Goal: Task Accomplishment & Management: Manage account settings

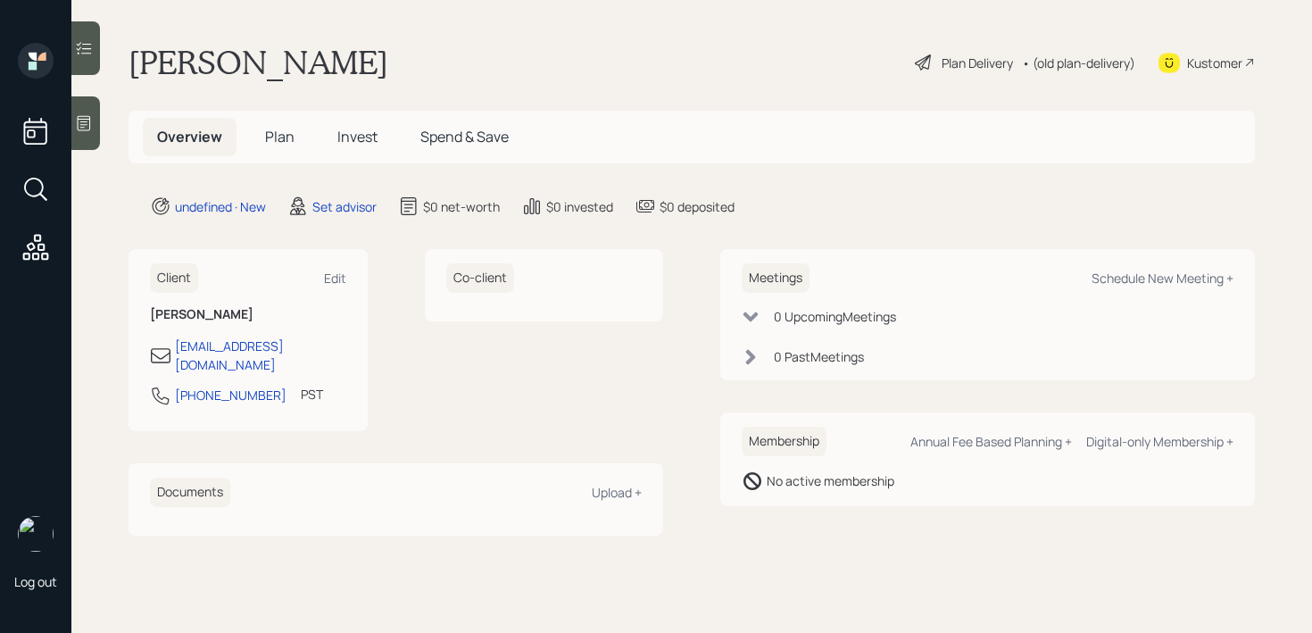
click at [73, 117] on div at bounding box center [85, 123] width 29 height 54
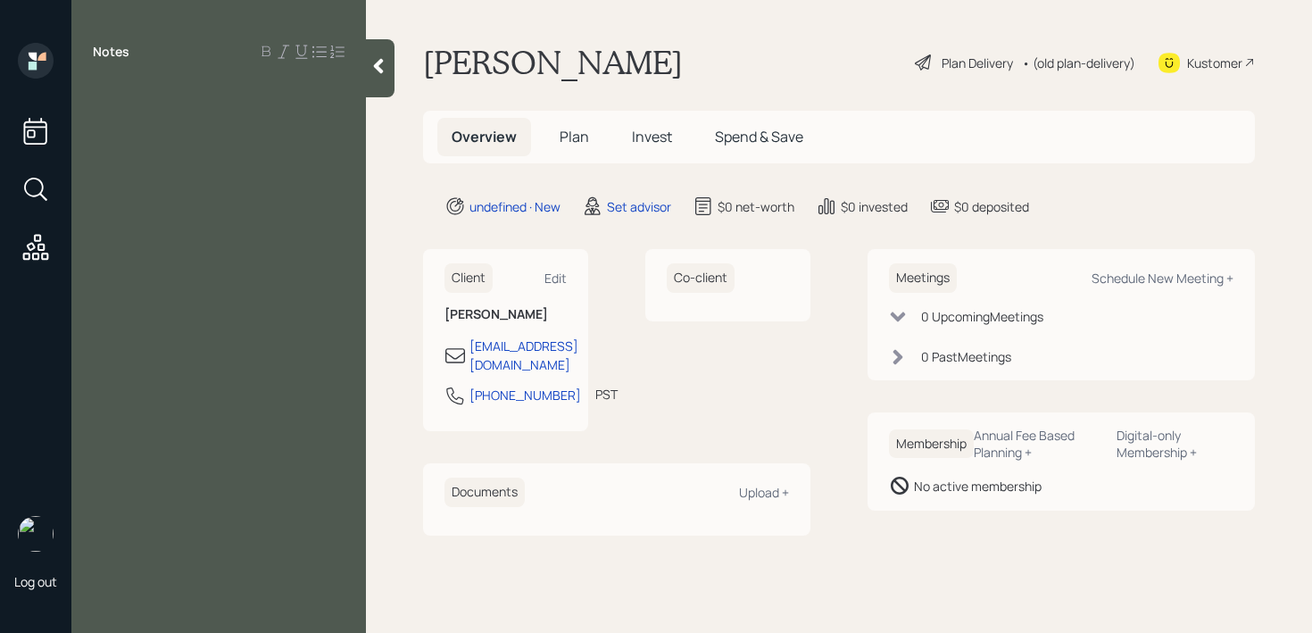
paste div
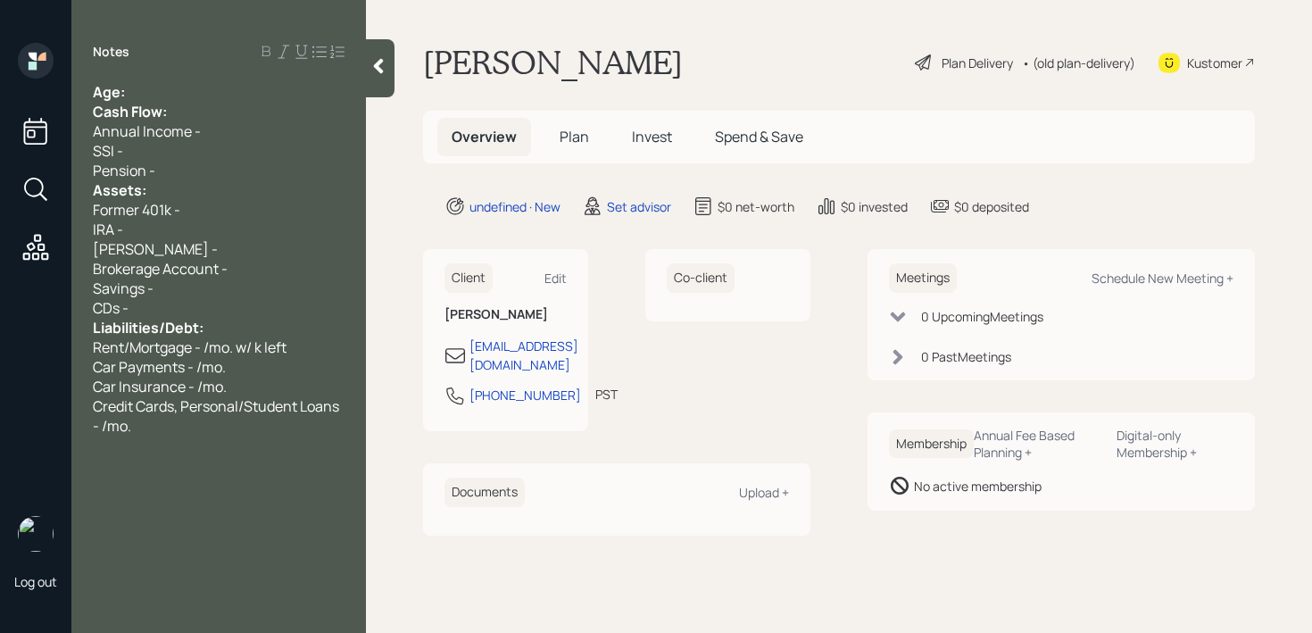
click at [212, 97] on div "Age:" at bounding box center [219, 92] width 252 height 20
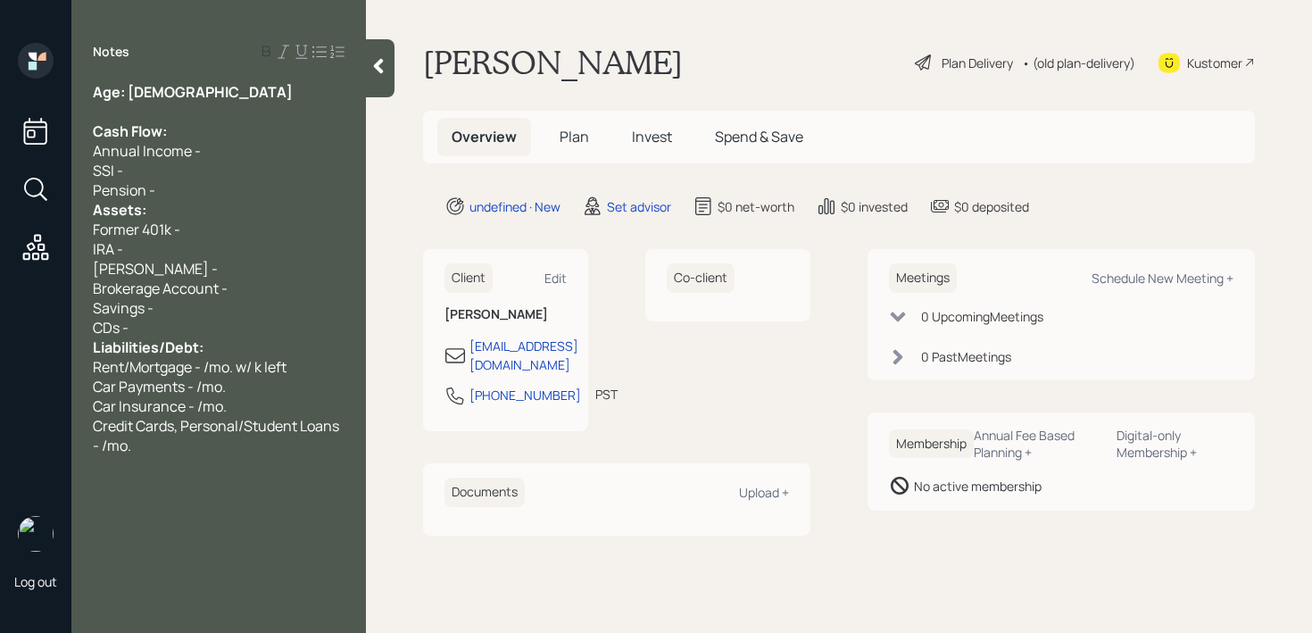
click at [186, 82] on div "Age: [DEMOGRAPHIC_DATA]" at bounding box center [219, 92] width 252 height 20
click at [170, 123] on div "Cash Flow:" at bounding box center [219, 131] width 252 height 20
click at [171, 191] on div "Pension -" at bounding box center [219, 190] width 252 height 20
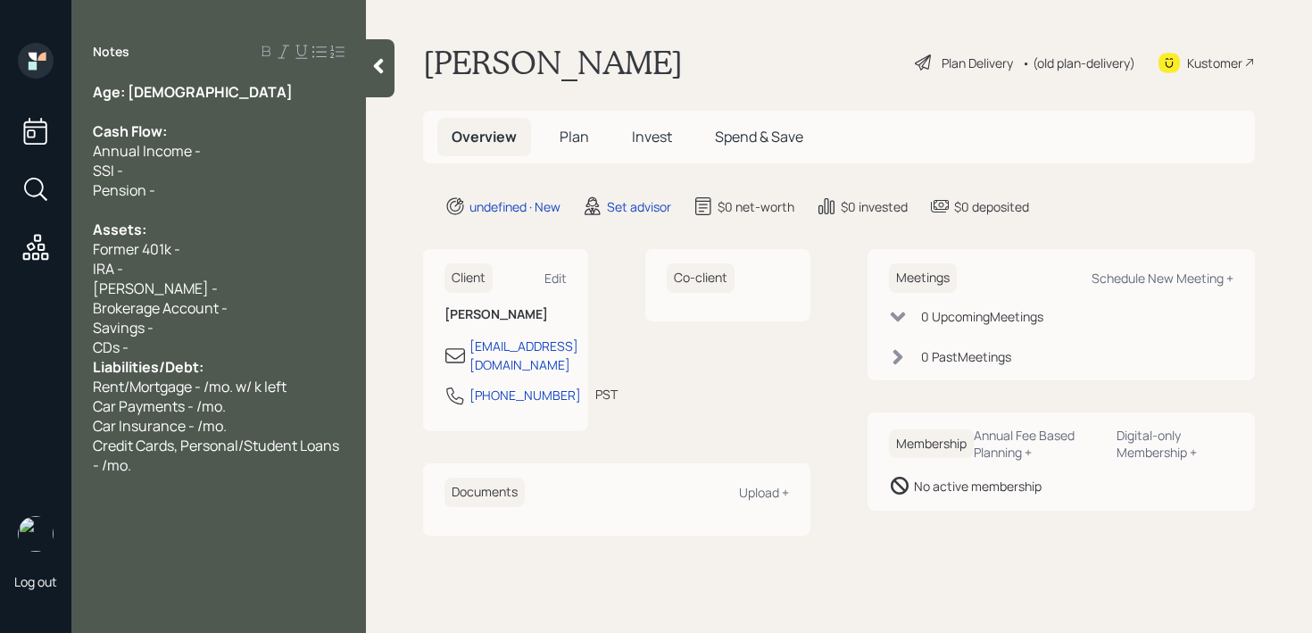
click at [138, 95] on span "Age: [DEMOGRAPHIC_DATA]" at bounding box center [193, 92] width 200 height 20
click at [241, 116] on div at bounding box center [219, 112] width 252 height 20
click at [241, 132] on div "Cash Flow:" at bounding box center [219, 131] width 252 height 20
drag, startPoint x: 241, startPoint y: 132, endPoint x: 55, endPoint y: 132, distance: 185.7
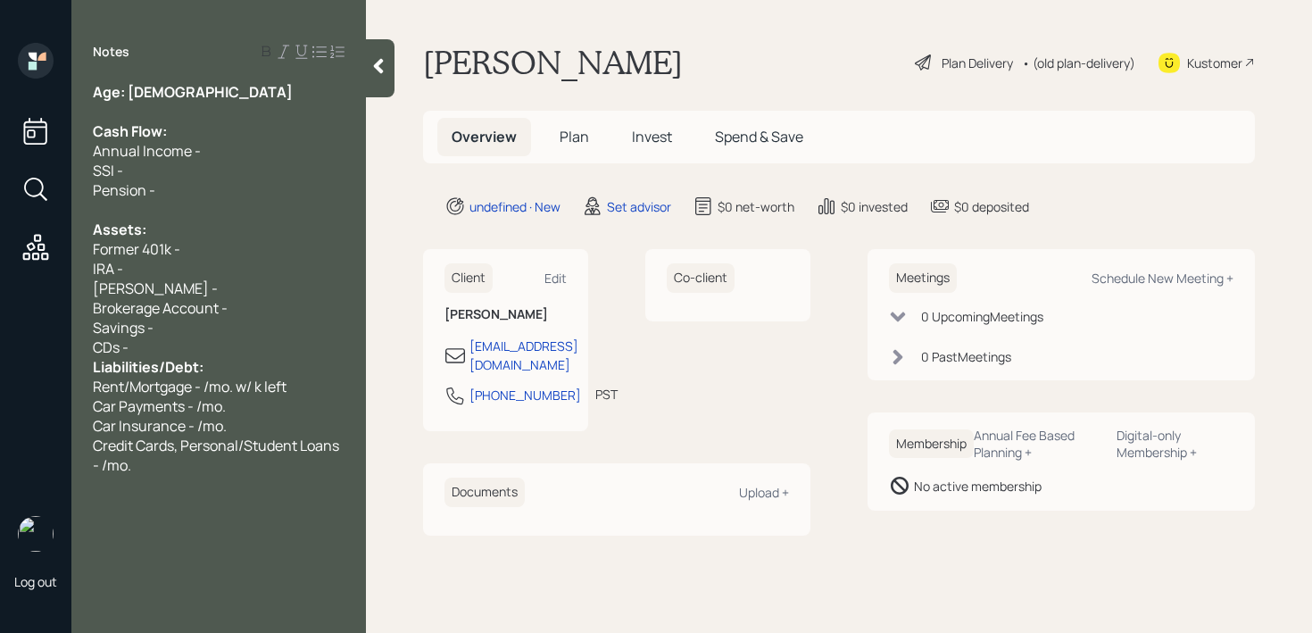
click at [55, 132] on div "Log out Notes Age: [DEMOGRAPHIC_DATA] Cash Flow: Annual Income - SSI - Pension …" at bounding box center [656, 316] width 1312 height 633
click at [154, 205] on div at bounding box center [219, 210] width 252 height 20
click at [166, 328] on div "Savings -" at bounding box center [219, 328] width 252 height 20
click at [169, 346] on div "CDs -" at bounding box center [219, 347] width 252 height 20
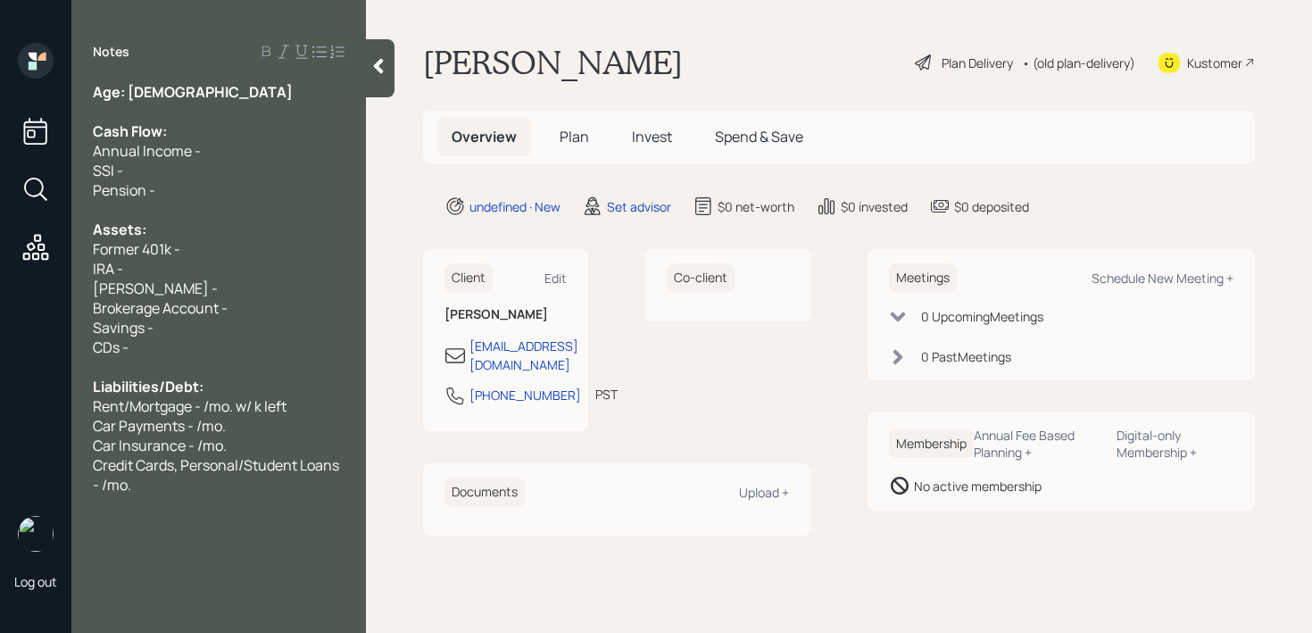
click at [214, 241] on div "Former 401k -" at bounding box center [219, 249] width 252 height 20
click at [218, 197] on div "Pension -" at bounding box center [219, 190] width 252 height 20
click at [218, 188] on div "Pension -" at bounding box center [219, 190] width 252 height 20
click at [226, 173] on div "SSI -" at bounding box center [219, 171] width 252 height 20
click at [235, 152] on div "Annual Income -" at bounding box center [219, 151] width 252 height 20
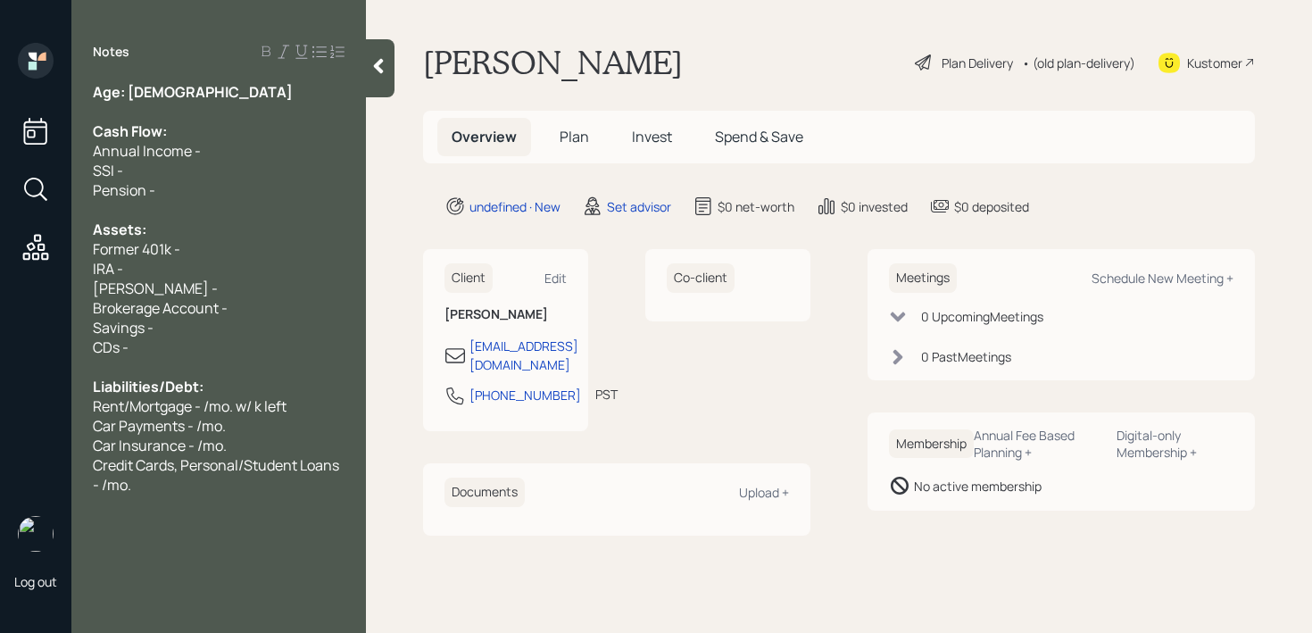
click at [183, 227] on div "Assets:" at bounding box center [219, 230] width 252 height 20
drag, startPoint x: 227, startPoint y: 155, endPoint x: 14, endPoint y: 155, distance: 212.5
click at [14, 155] on div "Log out Notes Age: [DEMOGRAPHIC_DATA] Cash Flow: Annual Income - SSI - Pension …" at bounding box center [656, 316] width 1312 height 633
click at [194, 147] on span "Annual Income -" at bounding box center [147, 151] width 108 height 20
click at [193, 94] on div "Age: [DEMOGRAPHIC_DATA]" at bounding box center [219, 92] width 252 height 20
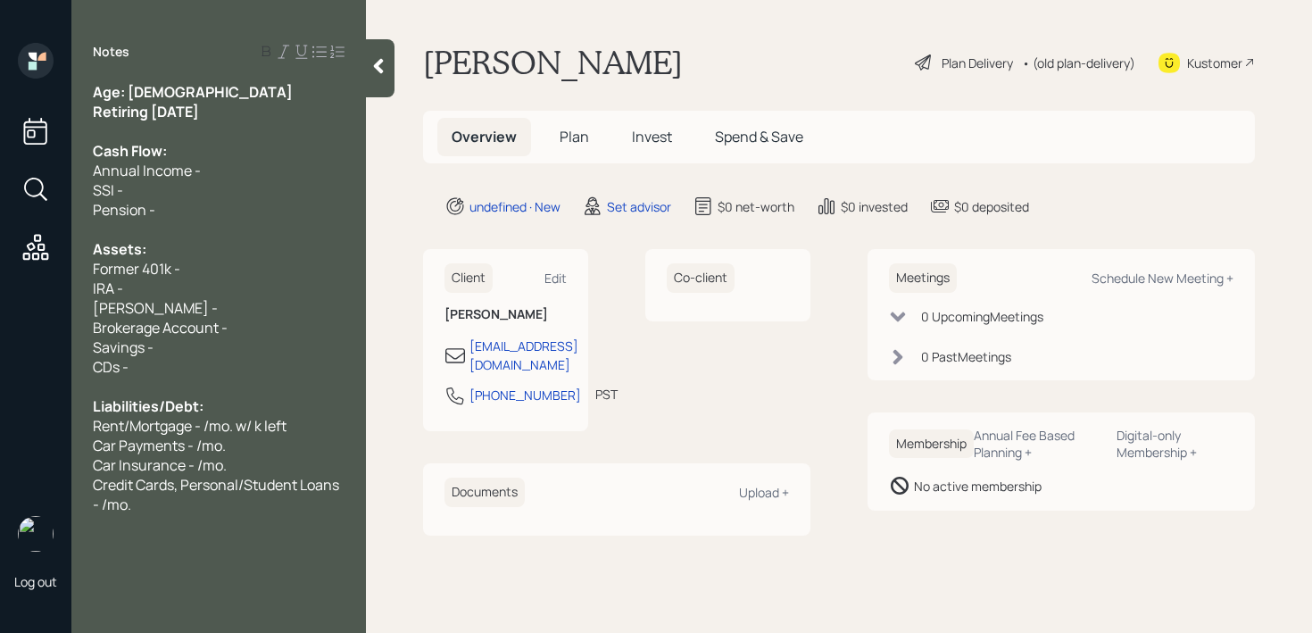
click at [154, 112] on span "Retiring [DATE]" at bounding box center [146, 112] width 106 height 20
drag, startPoint x: 256, startPoint y: 108, endPoint x: 0, endPoint y: 115, distance: 256.3
click at [0, 115] on div "Log out Notes Age: [DEMOGRAPHIC_DATA] Retiring [DATE] Cash Flow: Annual Income …" at bounding box center [656, 316] width 1312 height 633
click at [237, 133] on div at bounding box center [219, 131] width 252 height 20
click at [281, 105] on div "Retiring [DATE]" at bounding box center [219, 112] width 252 height 20
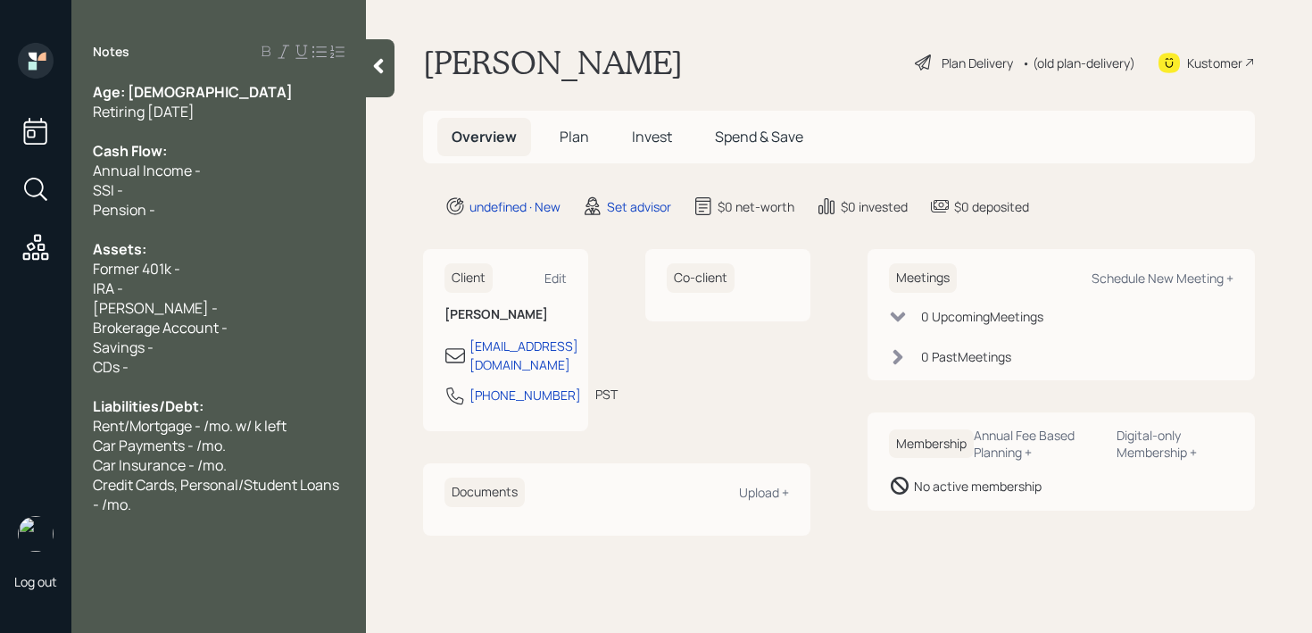
drag, startPoint x: 260, startPoint y: 110, endPoint x: 26, endPoint y: 110, distance: 233.9
click at [26, 110] on div "Log out Notes Age: [DEMOGRAPHIC_DATA] Retiring [DATE] Cash Flow: Annual Income …" at bounding box center [656, 316] width 1312 height 633
click at [252, 110] on div "Retiring [DATE]" at bounding box center [219, 112] width 252 height 20
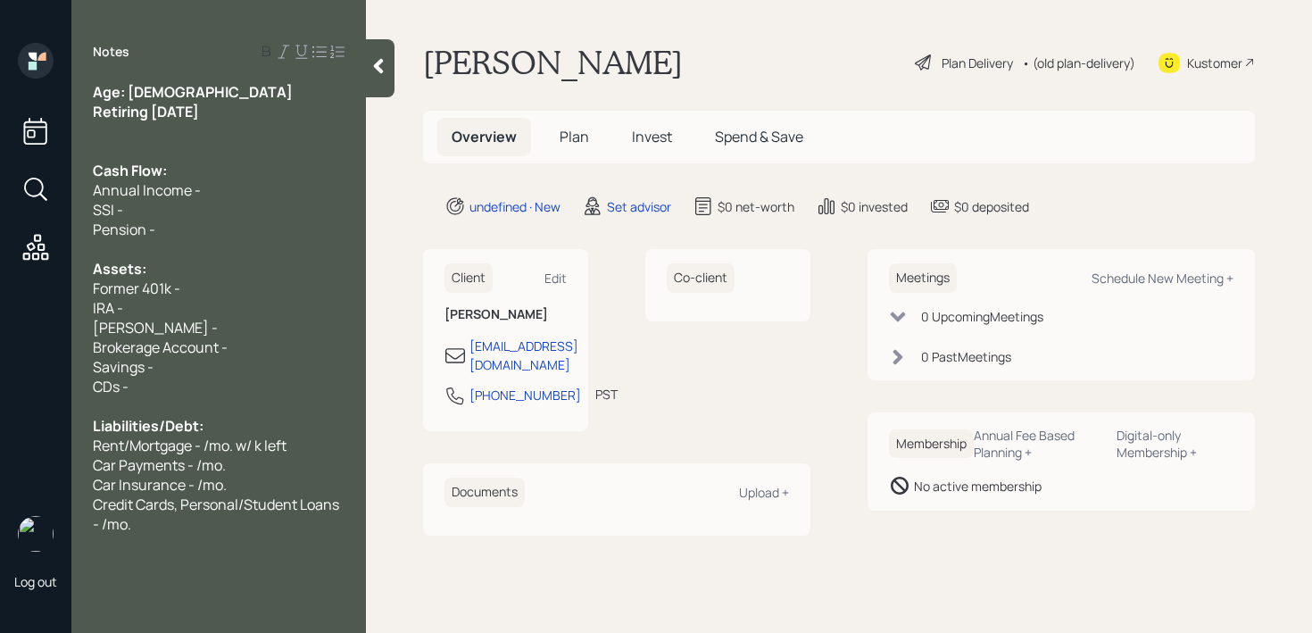
click at [178, 526] on div "Credit Cards, Personal/Student Loans - /mo." at bounding box center [219, 514] width 252 height 39
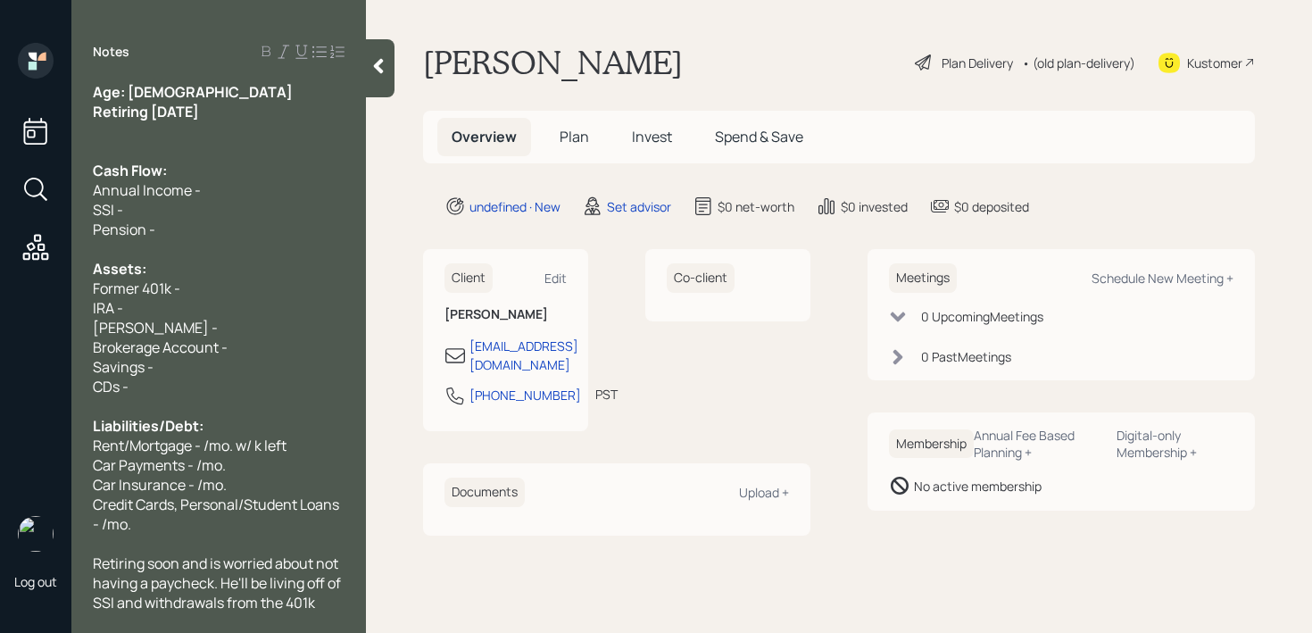
click at [199, 197] on span "Annual Income -" at bounding box center [147, 190] width 108 height 20
click at [206, 275] on div "Assets:" at bounding box center [219, 269] width 252 height 20
click at [209, 292] on div "Former 401k -" at bounding box center [219, 289] width 252 height 20
drag, startPoint x: 146, startPoint y: 287, endPoint x: 75, endPoint y: 287, distance: 70.5
click at [75, 287] on div "Age: [DEMOGRAPHIC_DATA] Retiring [DATE] Cash Flow: Annual Income - SSI - Pensio…" at bounding box center [218, 346] width 295 height 529
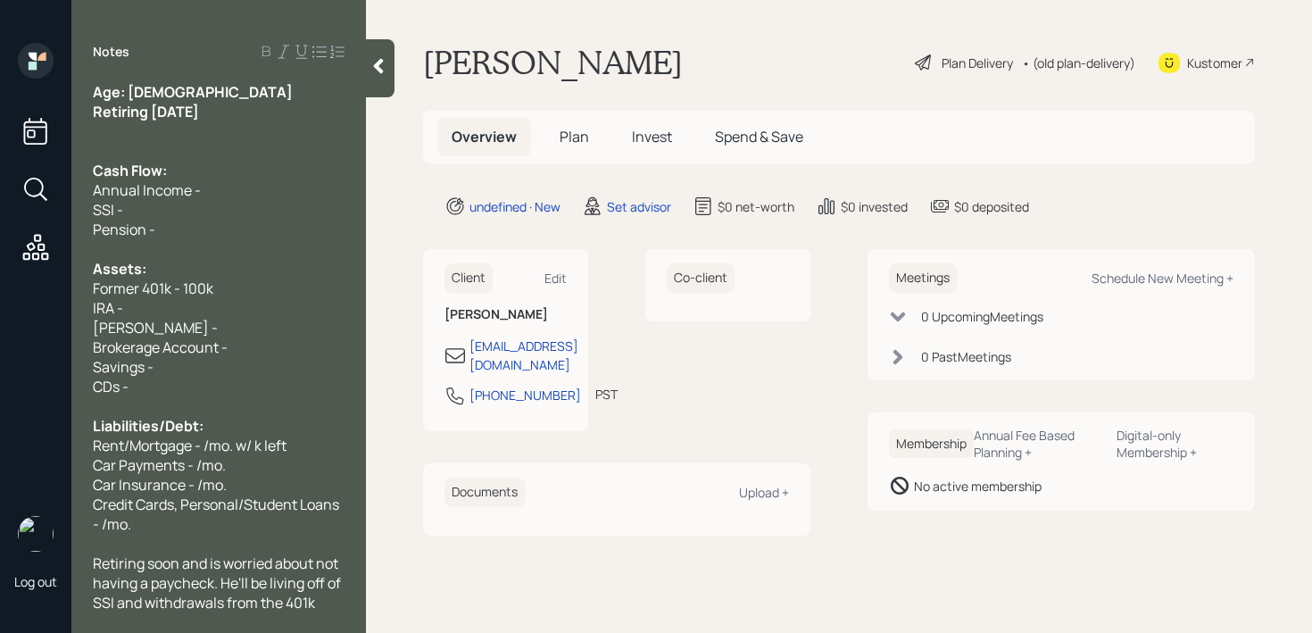
click at [180, 293] on span "Former 401k - 100k" at bounding box center [153, 289] width 121 height 20
click at [180, 308] on div "IRA -" at bounding box center [219, 308] width 252 height 20
drag, startPoint x: 142, startPoint y: 289, endPoint x: 77, endPoint y: 289, distance: 65.2
click at [80, 289] on div "Age: [DEMOGRAPHIC_DATA] Retiring [DATE] Cash Flow: Annual Income - SSI - Pensio…" at bounding box center [218, 346] width 295 height 529
drag, startPoint x: 170, startPoint y: 314, endPoint x: 0, endPoint y: 282, distance: 172.6
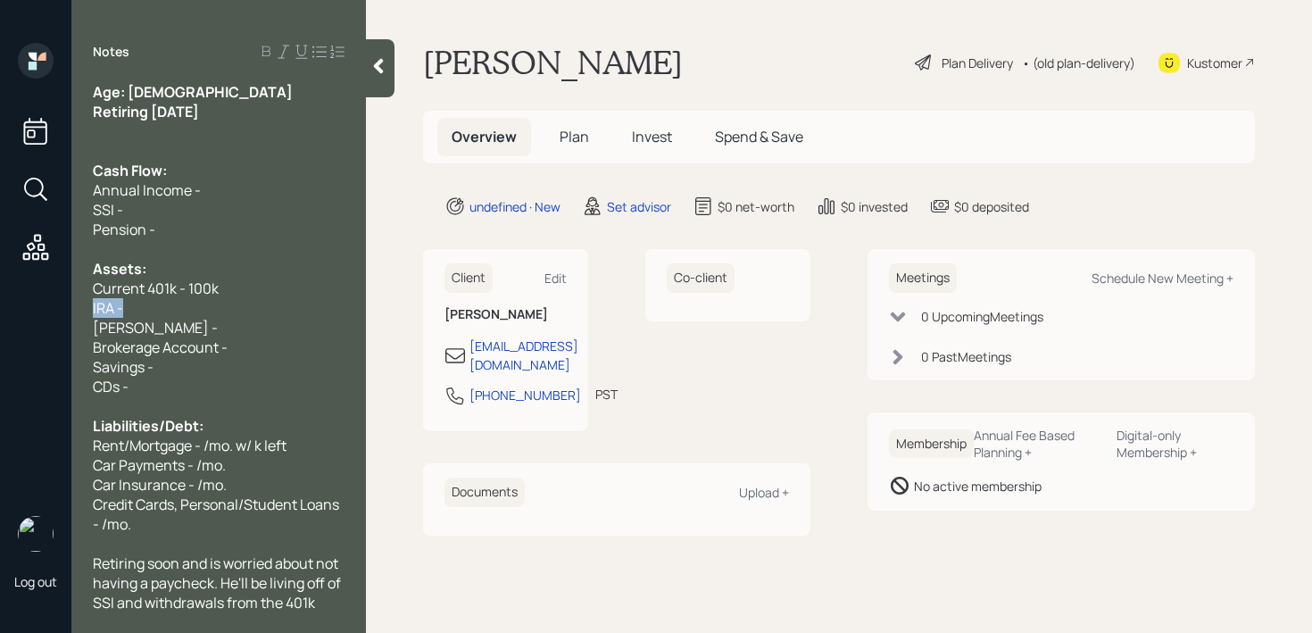
click at [0, 282] on div "Log out Notes Age: [DEMOGRAPHIC_DATA] Retiring [DATE] Cash Flow: Annual Income …" at bounding box center [656, 316] width 1312 height 633
click at [125, 296] on span "Current 401k - 100k" at bounding box center [156, 289] width 126 height 20
drag, startPoint x: 132, startPoint y: 304, endPoint x: 39, endPoint y: 304, distance: 92.8
click at [80, 304] on div "Age: [DEMOGRAPHIC_DATA] Retiring [DATE] Cash Flow: Annual Income - SSI - Pensio…" at bounding box center [218, 346] width 295 height 529
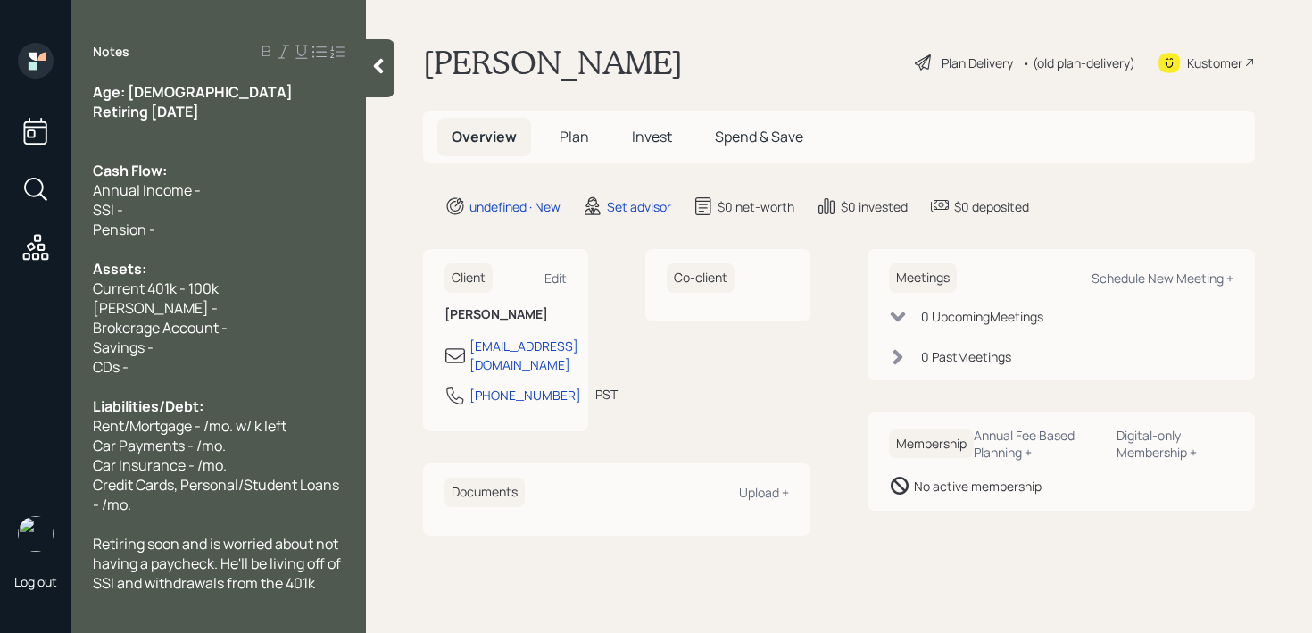
click at [321, 583] on div "Retiring soon and is worried about not having a paycheck. He'll be living off o…" at bounding box center [219, 563] width 252 height 59
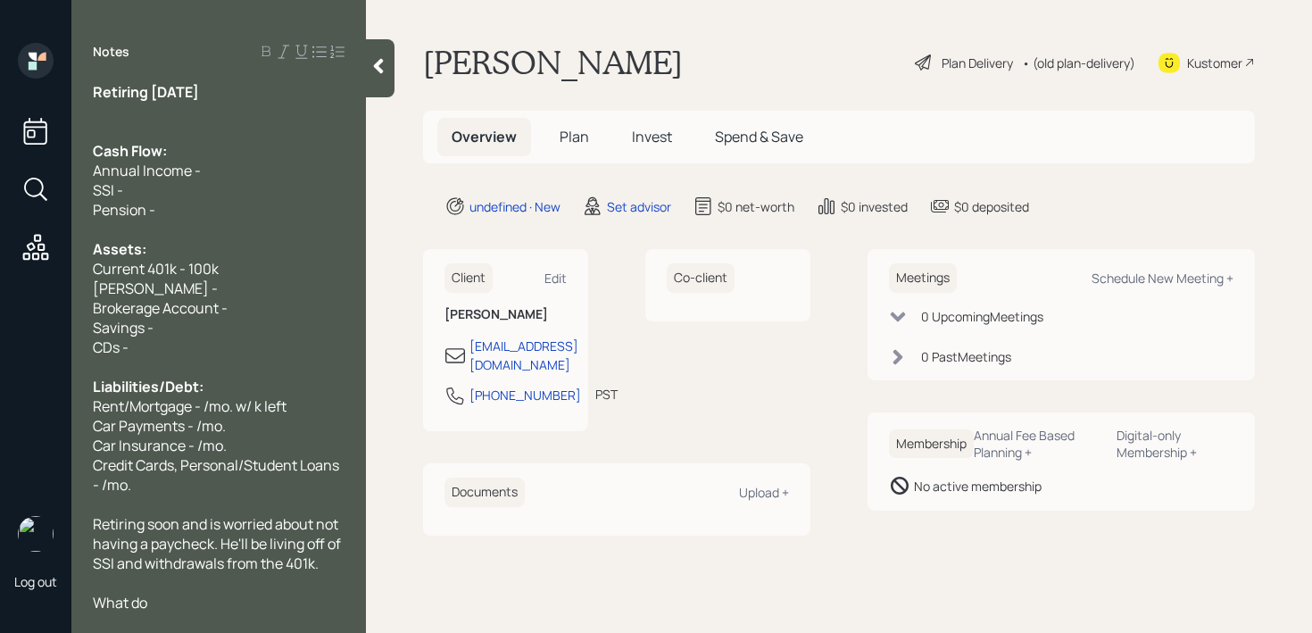
click at [239, 264] on div "Current 401k - 100k" at bounding box center [219, 269] width 252 height 20
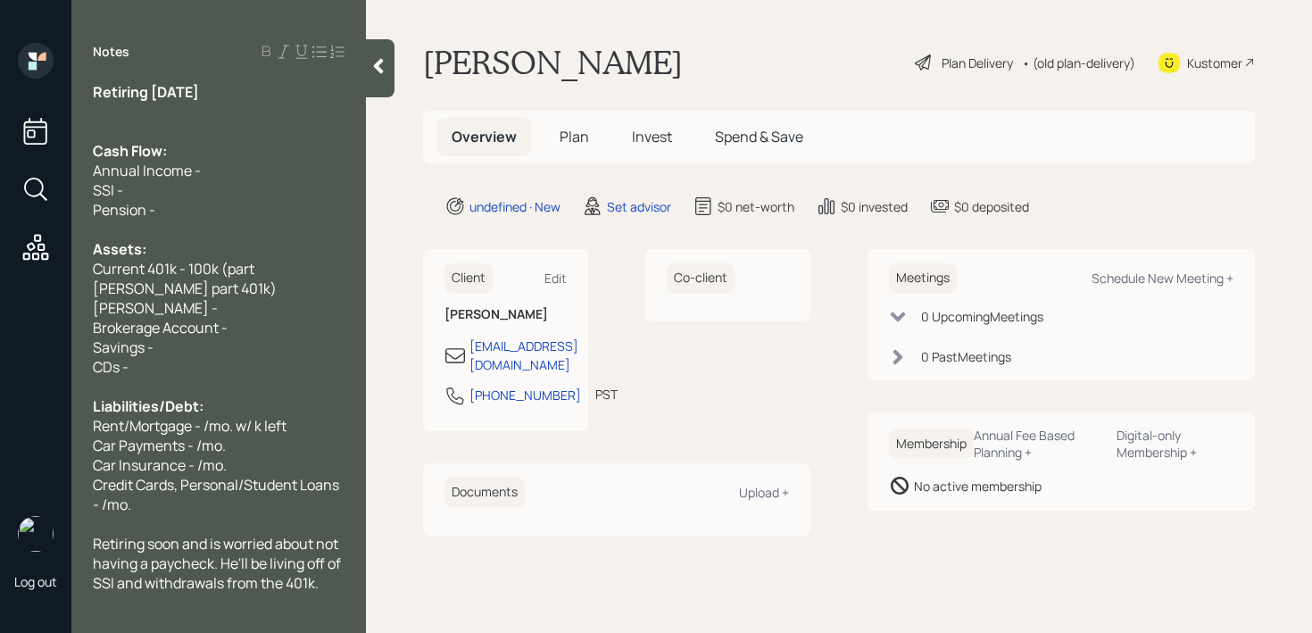
click at [277, 271] on span "Current 401k - 100k (part [PERSON_NAME] part 401k)" at bounding box center [185, 278] width 184 height 39
click at [257, 276] on span "Current 401k - 100k (part [PERSON_NAME] part 401k)" at bounding box center [185, 278] width 184 height 39
click at [255, 289] on div "Current 401k - 100k (part [PERSON_NAME] part 401k)" at bounding box center [219, 278] width 252 height 39
click at [330, 575] on div "Retiring soon and is worried about not having a paycheck. He'll be living off o…" at bounding box center [219, 563] width 252 height 59
click at [171, 301] on div "[PERSON_NAME] -" at bounding box center [219, 308] width 252 height 20
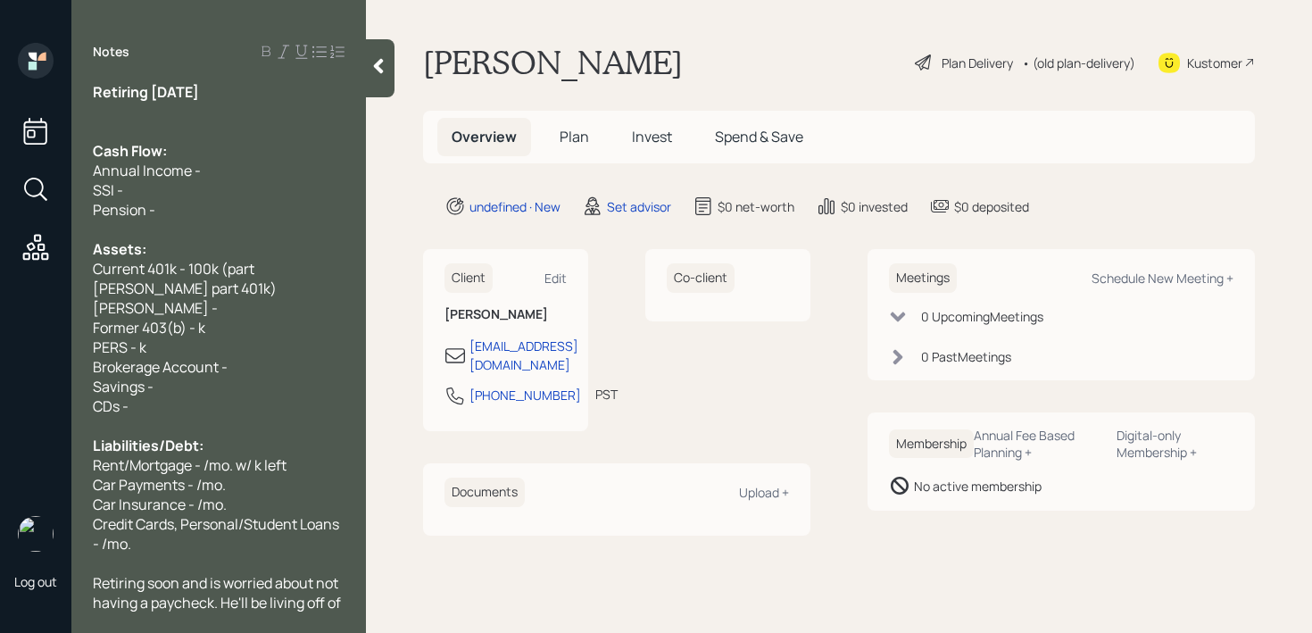
drag, startPoint x: 122, startPoint y: 304, endPoint x: 65, endPoint y: 302, distance: 57.2
click at [90, 304] on div "Age: [DEMOGRAPHIC_DATA] Retiring [DATE] Cash Flow: Annual Income - SSI - Pensio…" at bounding box center [218, 346] width 295 height 529
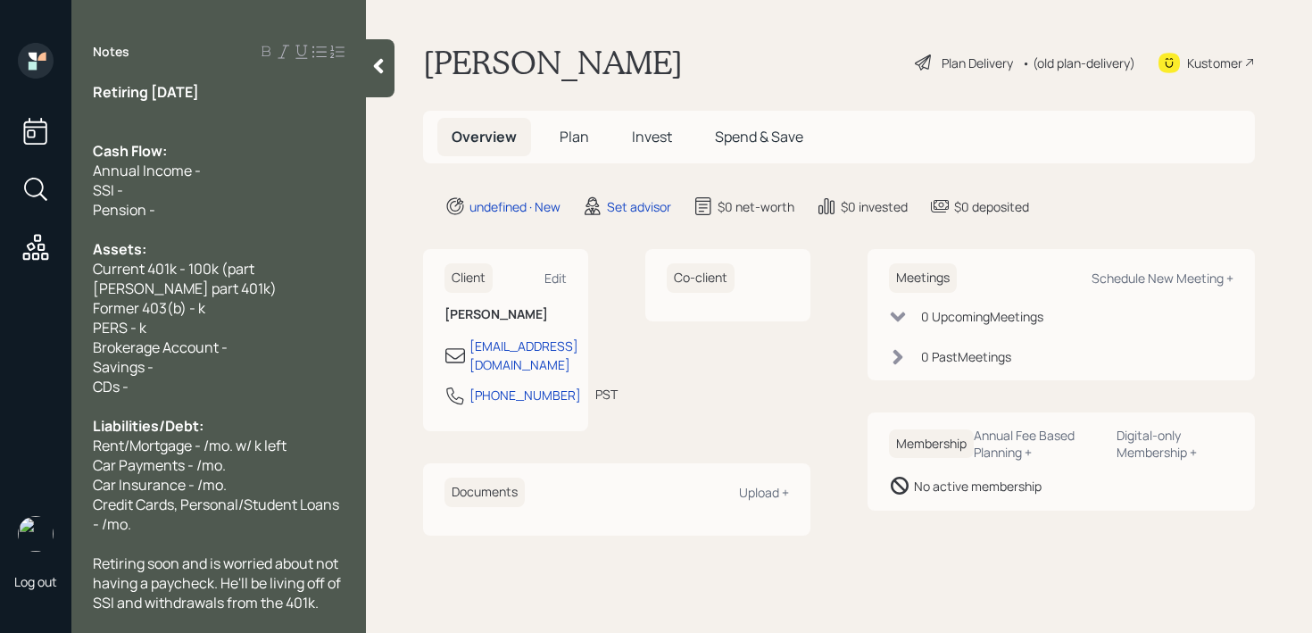
click at [208, 337] on span "Brokerage Account -" at bounding box center [160, 347] width 135 height 20
click at [274, 346] on div "Brokerage Account -" at bounding box center [219, 347] width 252 height 20
click at [259, 331] on div "PERS - k" at bounding box center [219, 328] width 252 height 20
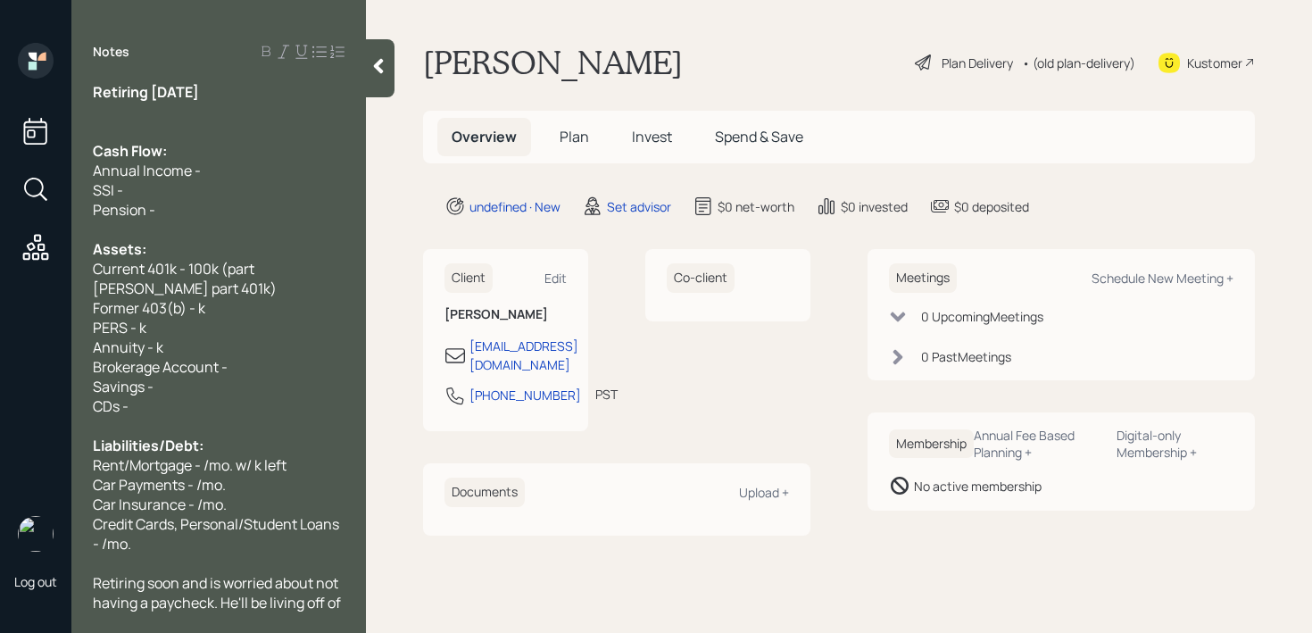
scroll to position [79, 0]
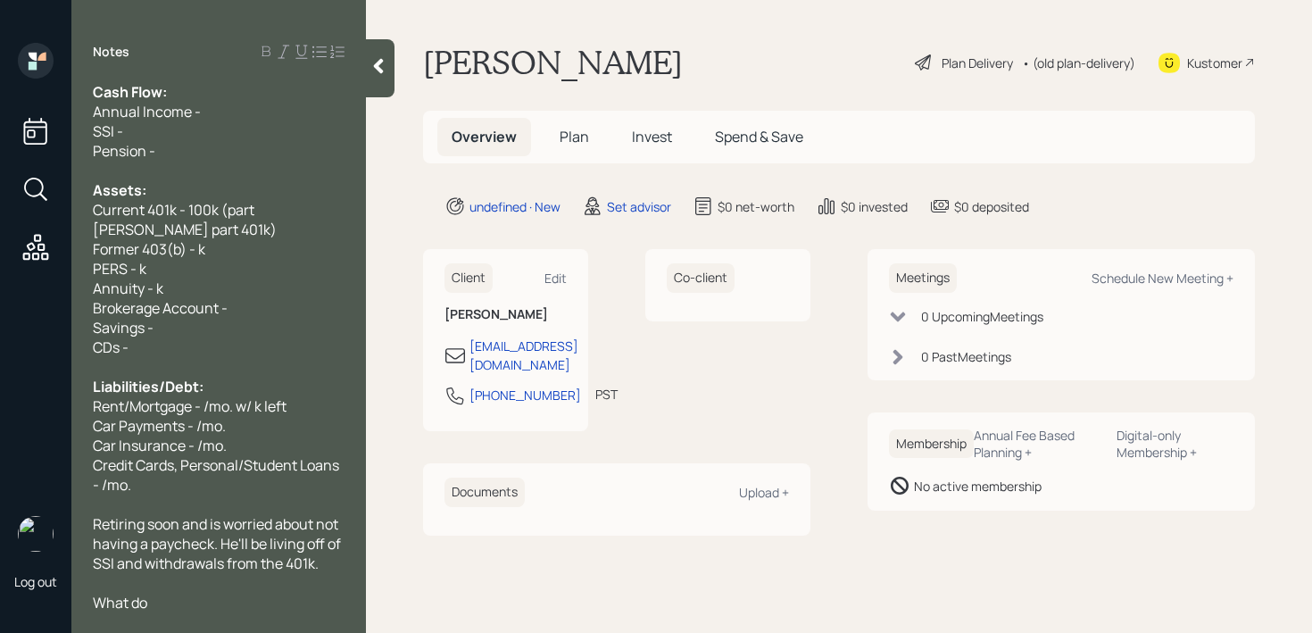
click at [219, 597] on div "What do" at bounding box center [219, 603] width 252 height 20
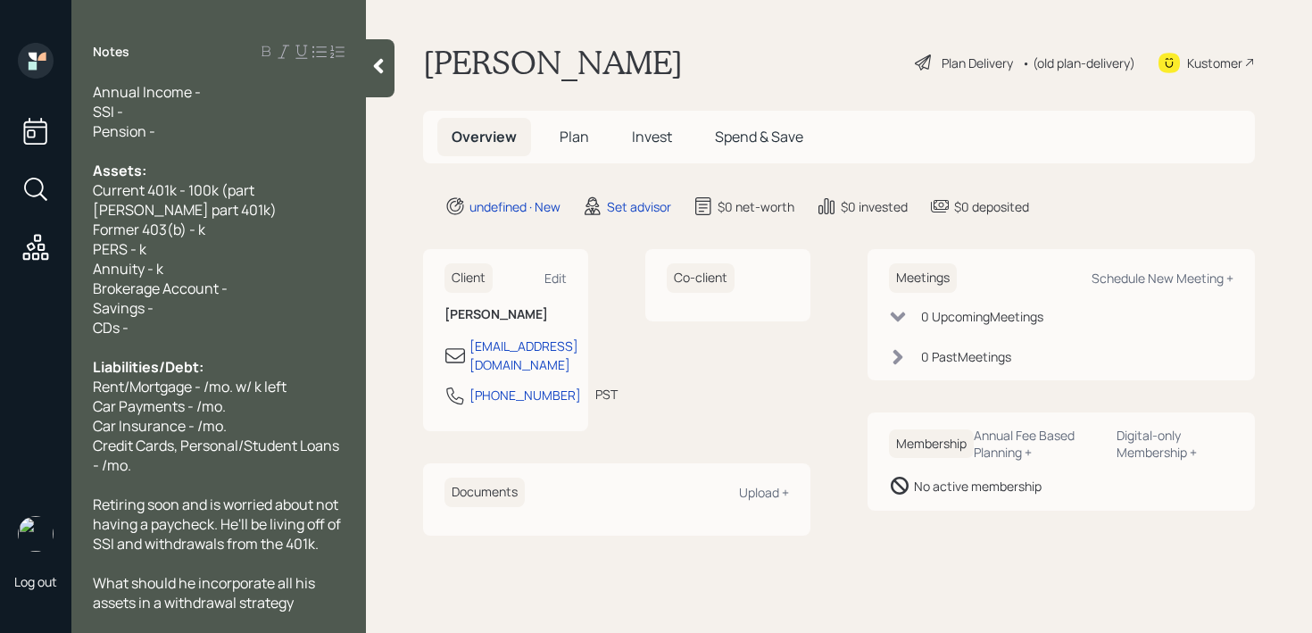
click at [201, 231] on span "Former 403(b) - k" at bounding box center [149, 230] width 112 height 20
click at [199, 248] on div "PERS - k" at bounding box center [219, 249] width 252 height 20
drag, startPoint x: 199, startPoint y: 248, endPoint x: 0, endPoint y: 248, distance: 199.1
click at [0, 248] on div "Log out Notes Age: [DEMOGRAPHIC_DATA] Retiring [DATE] Cash Flow: Annual Income …" at bounding box center [656, 316] width 1312 height 633
drag, startPoint x: 68, startPoint y: 249, endPoint x: 57, endPoint y: 249, distance: 10.7
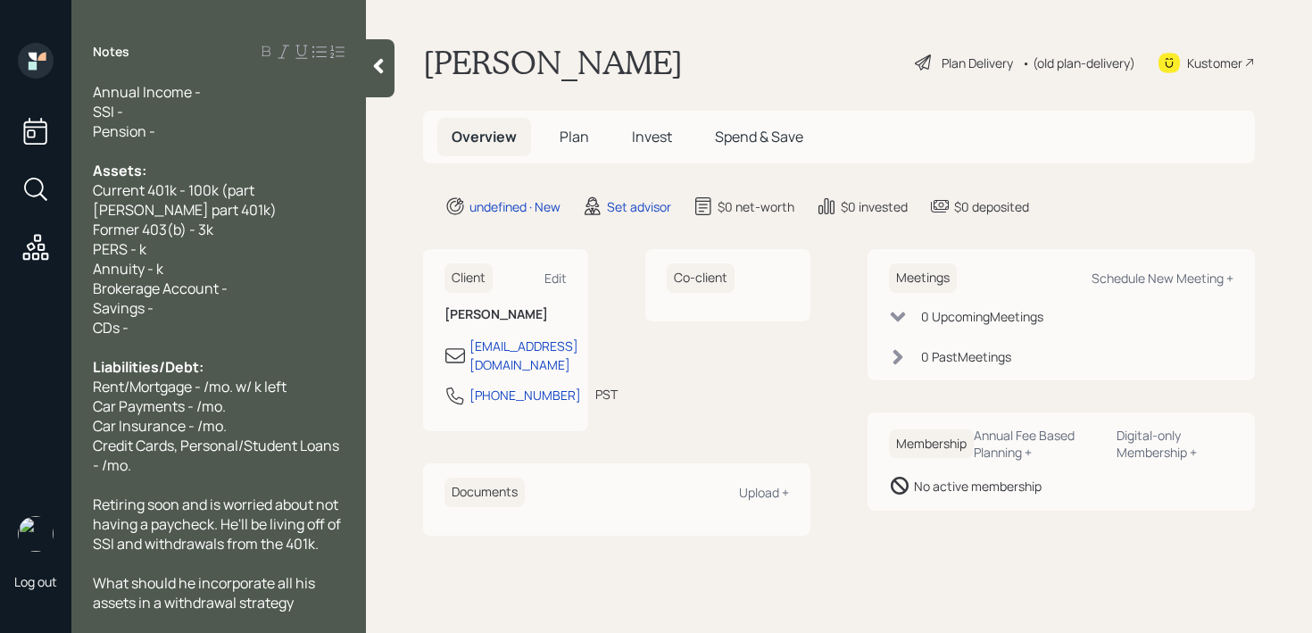
click at [68, 249] on div "Log out" at bounding box center [35, 316] width 71 height 633
click at [163, 233] on span "Former 403(b) - 3k" at bounding box center [153, 230] width 121 height 20
drag, startPoint x: 141, startPoint y: 246, endPoint x: 162, endPoint y: 229, distance: 26.6
click at [141, 246] on span "PERS - k" at bounding box center [120, 249] width 54 height 20
click at [292, 273] on div "Annuity - k" at bounding box center [219, 269] width 252 height 20
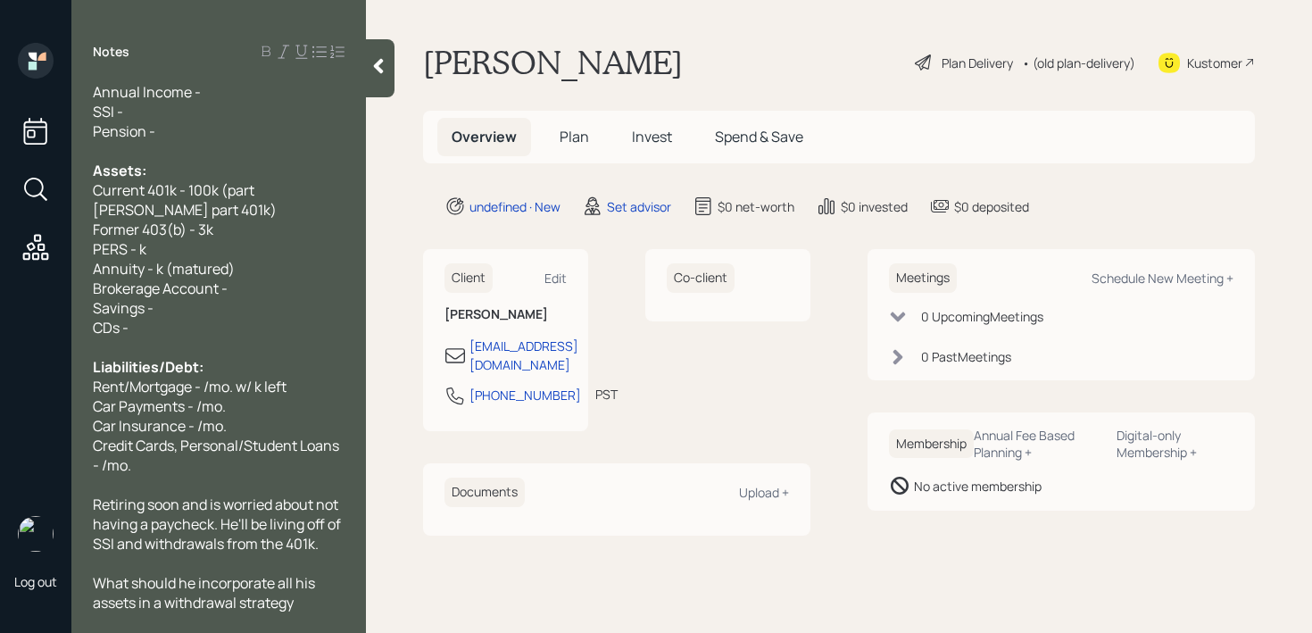
click at [143, 251] on span "PERS - k" at bounding box center [120, 249] width 54 height 20
click at [204, 216] on div "Current 401k - 100k (part [PERSON_NAME] part 401k)" at bounding box center [219, 199] width 252 height 39
drag, startPoint x: 204, startPoint y: 225, endPoint x: 270, endPoint y: 204, distance: 68.6
click at [215, 223] on div "Former 403(b) - 3k" at bounding box center [219, 230] width 252 height 20
drag, startPoint x: 212, startPoint y: 248, endPoint x: 0, endPoint y: 248, distance: 211.6
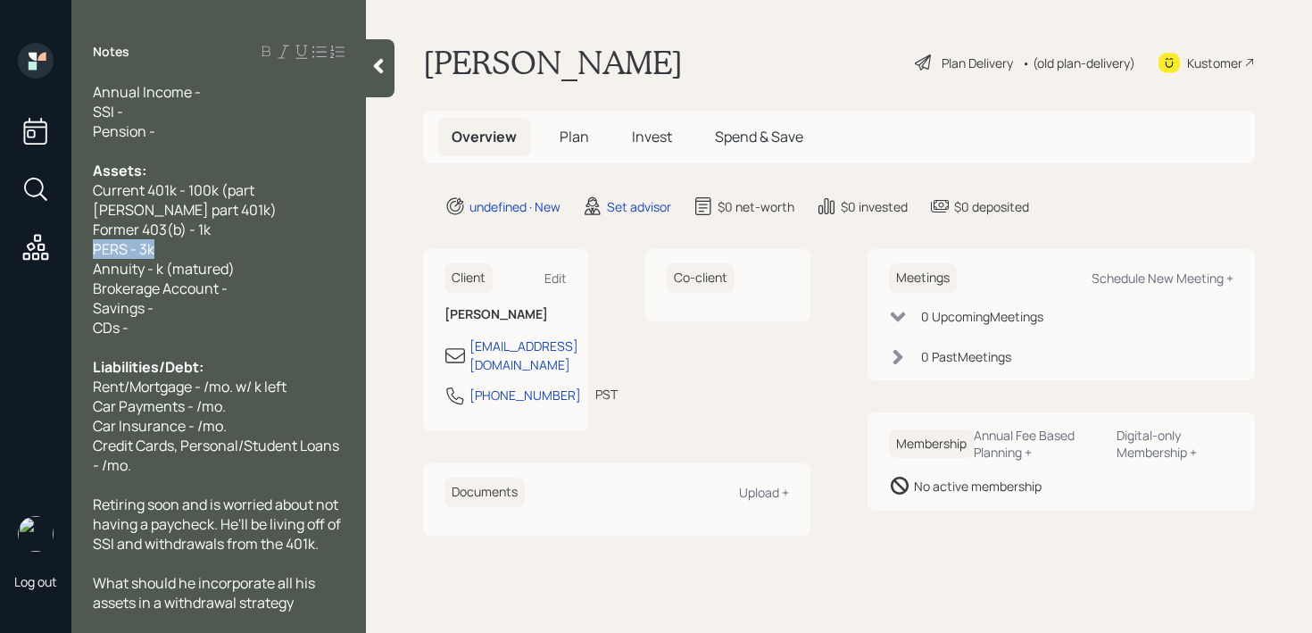
click at [0, 248] on div "Log out Notes Age: [DEMOGRAPHIC_DATA] Retiring [DATE] Cash Flow: Annual Income …" at bounding box center [656, 316] width 1312 height 633
click at [134, 251] on span "PERS - 3k" at bounding box center [124, 249] width 62 height 20
click at [183, 261] on span "Annuity - k (matured)" at bounding box center [164, 269] width 142 height 20
drag, startPoint x: 248, startPoint y: 262, endPoint x: 0, endPoint y: 262, distance: 248.2
click at [0, 262] on div "Log out Notes Age: [DEMOGRAPHIC_DATA] Retiring [DATE] Cash Flow: Annual Income …" at bounding box center [656, 316] width 1312 height 633
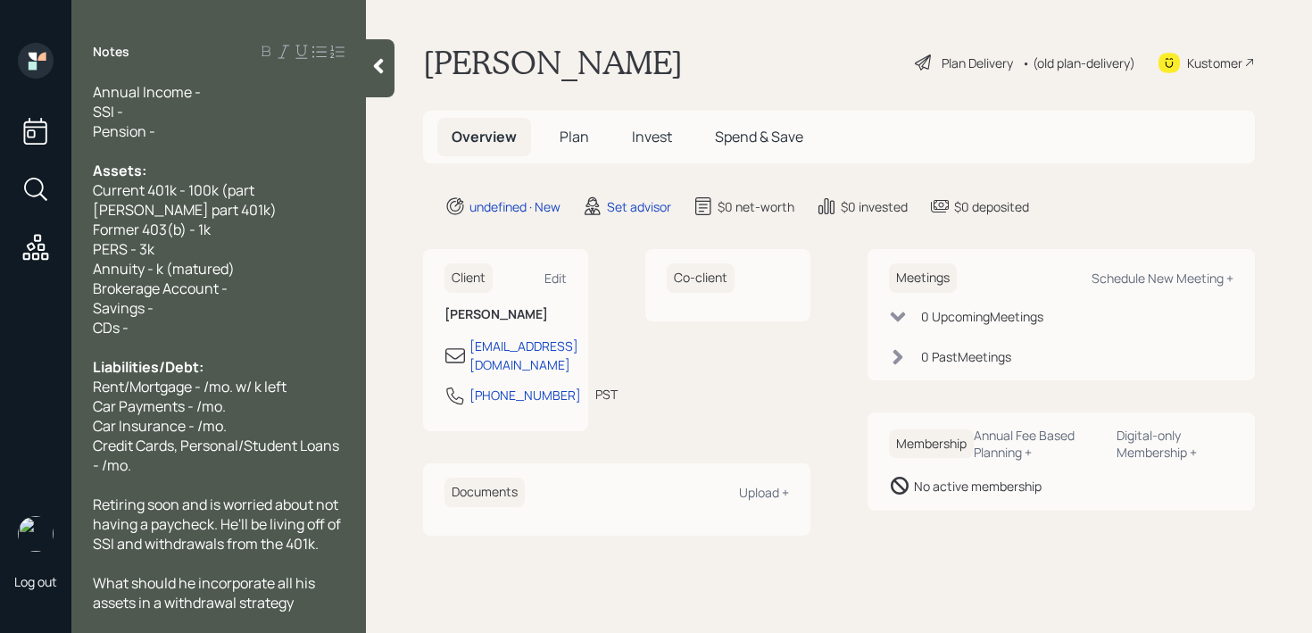
click at [156, 271] on span "Annuity - k (matured)" at bounding box center [164, 269] width 142 height 20
click at [263, 325] on div "CDs -" at bounding box center [219, 328] width 252 height 20
drag, startPoint x: 272, startPoint y: 288, endPoint x: 0, endPoint y: 277, distance: 272.5
click at [0, 278] on div "Log out Notes Age: [DEMOGRAPHIC_DATA] Retiring [DATE] Cash Flow: Annual Income …" at bounding box center [656, 316] width 1312 height 633
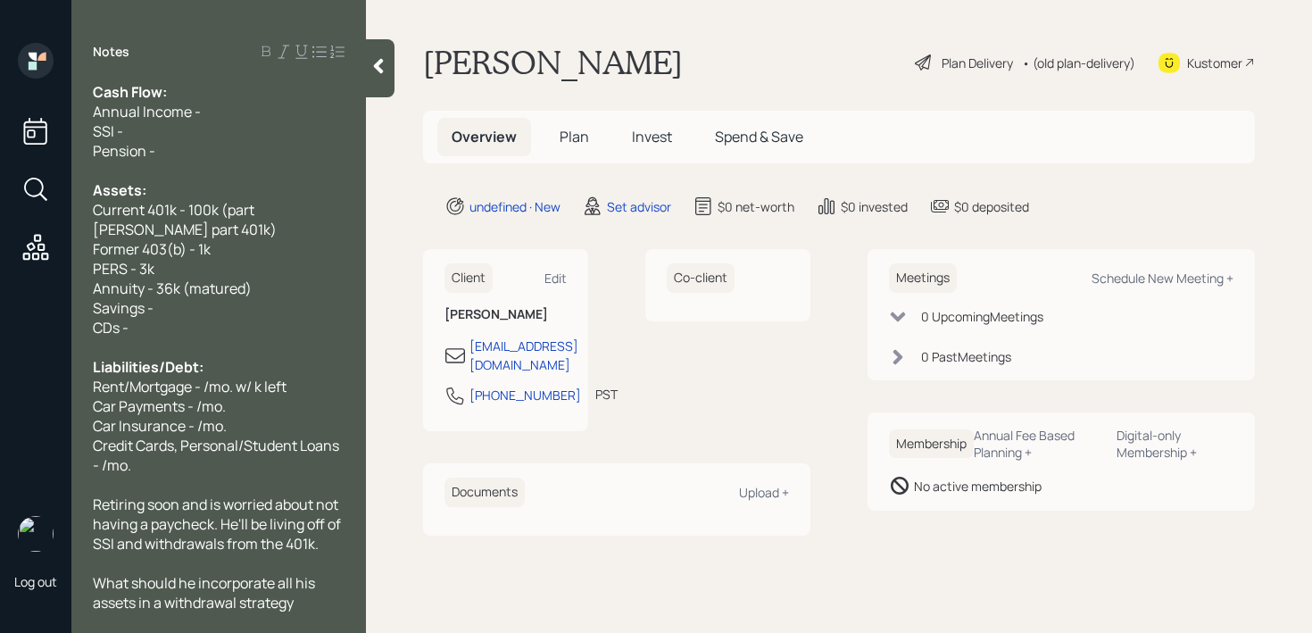
click at [213, 312] on div "Savings -" at bounding box center [219, 308] width 252 height 20
drag, startPoint x: 162, startPoint y: 319, endPoint x: 0, endPoint y: 332, distance: 163.0
click at [0, 332] on div "Log out Notes Age: [DEMOGRAPHIC_DATA] Retiring [DATE] Cash Flow: Annual Income …" at bounding box center [656, 316] width 1312 height 633
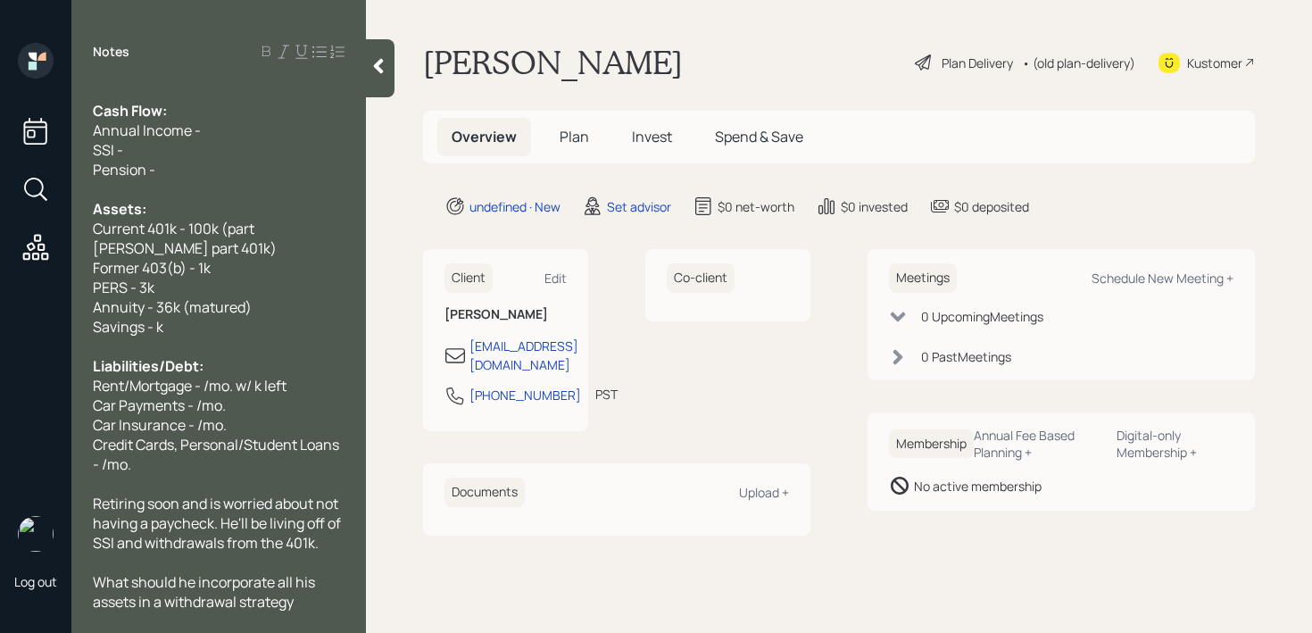
scroll to position [59, 0]
click at [158, 328] on span "Savings - k" at bounding box center [128, 328] width 71 height 20
click at [273, 312] on div "Annuity - 36k (matured)" at bounding box center [219, 308] width 252 height 20
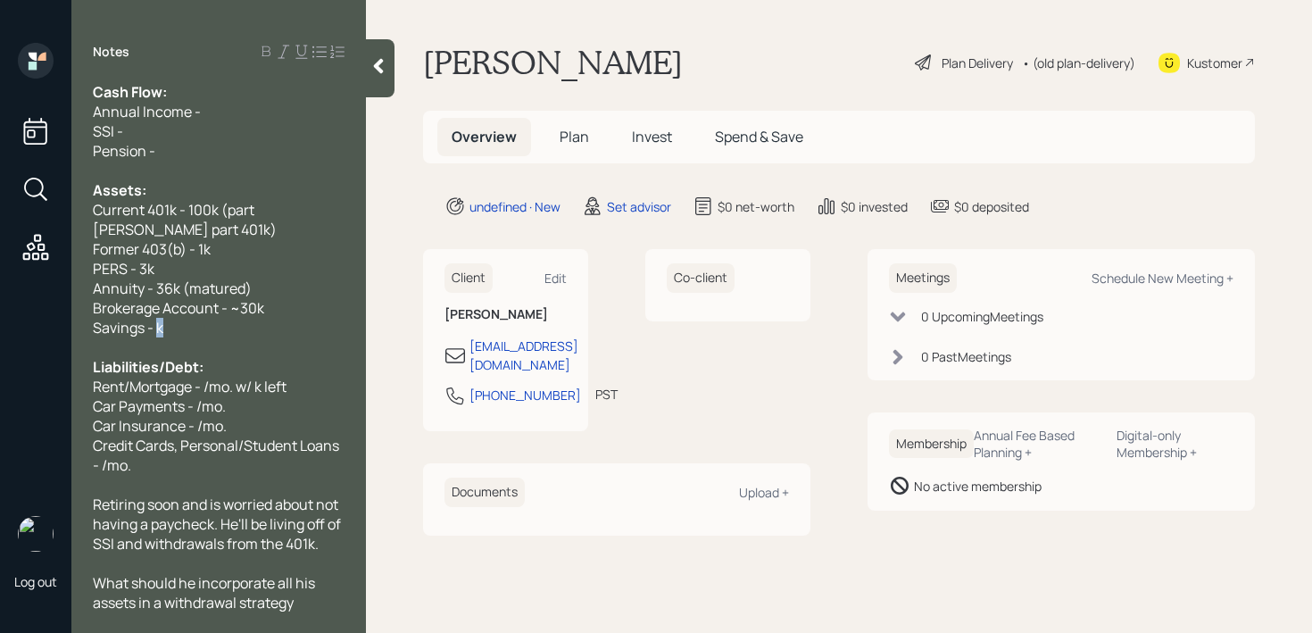
drag, startPoint x: 160, startPoint y: 326, endPoint x: 170, endPoint y: 313, distance: 15.9
click at [160, 325] on span "Savings - k" at bounding box center [128, 328] width 71 height 20
drag, startPoint x: 134, startPoint y: 384, endPoint x: 72, endPoint y: 384, distance: 61.6
click at [72, 384] on div "Age: [DEMOGRAPHIC_DATA] Retiring [DATE] Cash Flow: Annual Income - SSI - Pensio…" at bounding box center [218, 346] width 295 height 529
drag, startPoint x: 271, startPoint y: 391, endPoint x: 198, endPoint y: 391, distance: 73.2
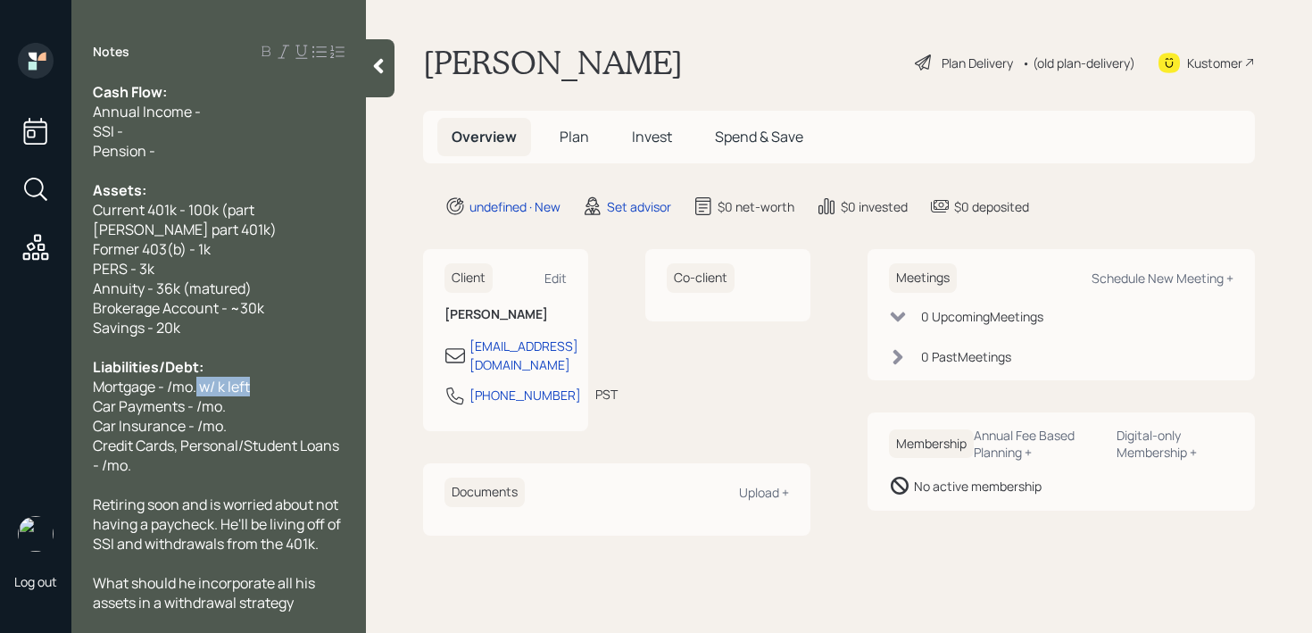
click at [199, 392] on div "Mortgage - /mo. w/ k left" at bounding box center [219, 387] width 252 height 20
click at [262, 385] on div "Mortgage - /mo. w/ k left" at bounding box center [219, 387] width 252 height 20
drag, startPoint x: 268, startPoint y: 385, endPoint x: 0, endPoint y: 385, distance: 267.8
click at [0, 385] on div "Log out Notes Age: [DEMOGRAPHIC_DATA] Retiring [DATE] Cash Flow: Annual Income …" at bounding box center [656, 316] width 1312 height 633
drag, startPoint x: 196, startPoint y: 404, endPoint x: 389, endPoint y: 275, distance: 231.8
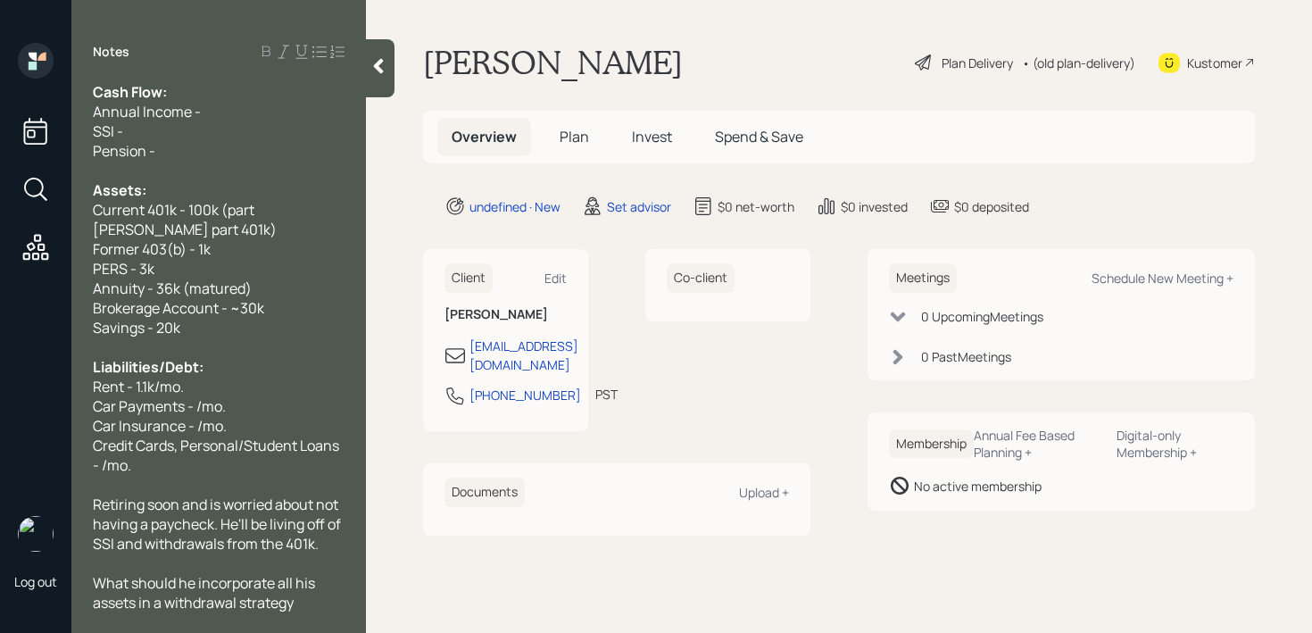
click at [197, 404] on span "Car Payments - /mo." at bounding box center [159, 406] width 133 height 20
click at [194, 427] on span "Car Insurance - /mo." at bounding box center [160, 426] width 134 height 20
click at [221, 421] on span "Car Insurance -2.5k /yr" at bounding box center [167, 426] width 149 height 20
click at [385, 69] on icon at bounding box center [379, 66] width 18 height 18
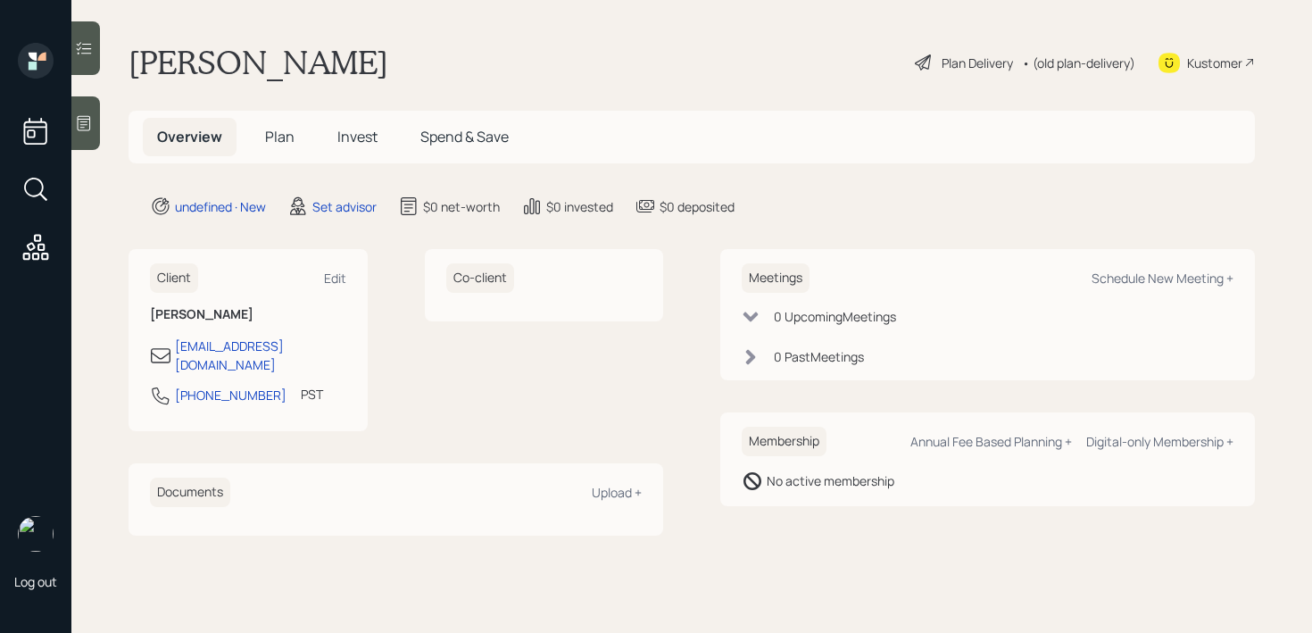
click at [64, 125] on div "Log out" at bounding box center [35, 316] width 71 height 633
click at [90, 125] on icon at bounding box center [84, 123] width 13 height 15
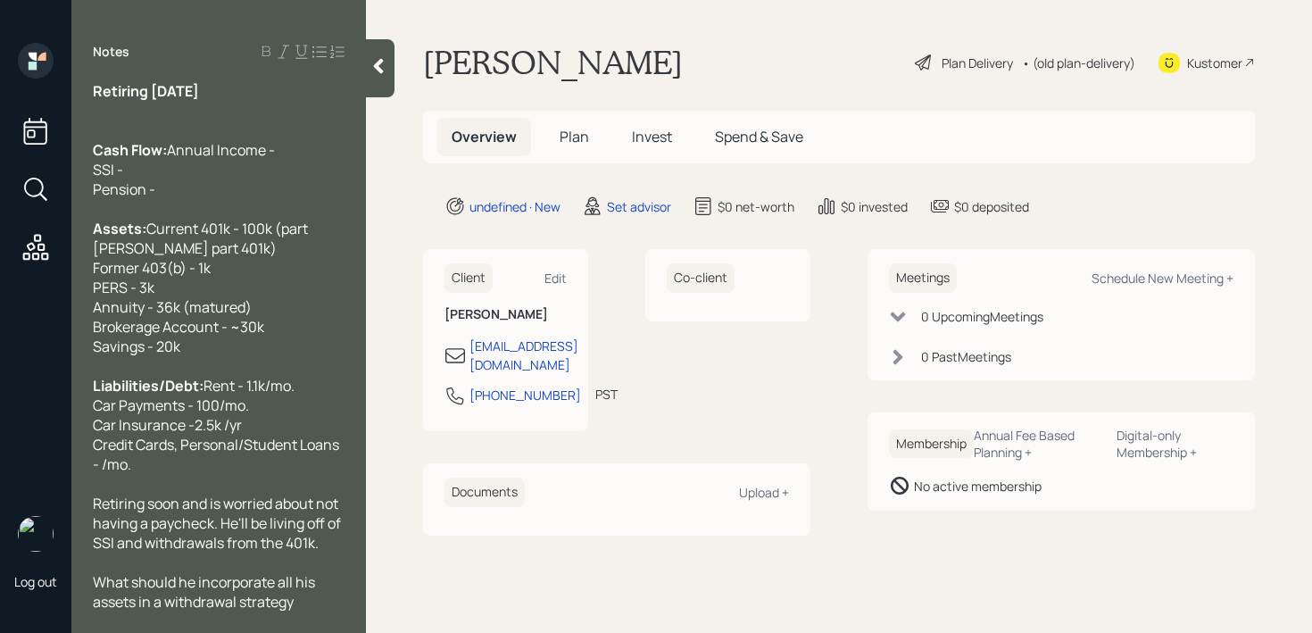
click at [224, 427] on span "Rent - 1.1k/mo. Car Payments - 100/mo. Car Insurance -2.5k /yr Credit Cards, Pe…" at bounding box center [217, 425] width 249 height 98
click at [211, 447] on span "Rent - 1.1k/mo. Car Payments - 100/mo. Car Insurance -2.5k/yr Credit Cards, Per…" at bounding box center [217, 425] width 249 height 98
click at [201, 470] on div "Liabilities/Debt: Rent - 1.1k/mo. Car Payments - 100/mo. Car Insurance -2.5k/yr…" at bounding box center [219, 425] width 252 height 98
drag, startPoint x: 202, startPoint y: 465, endPoint x: 73, endPoint y: 447, distance: 129.8
click at [73, 447] on div "Age: [DEMOGRAPHIC_DATA] Retiring [DATE] Cash Flow: Annual Income - SSI - Pensio…" at bounding box center [218, 346] width 295 height 529
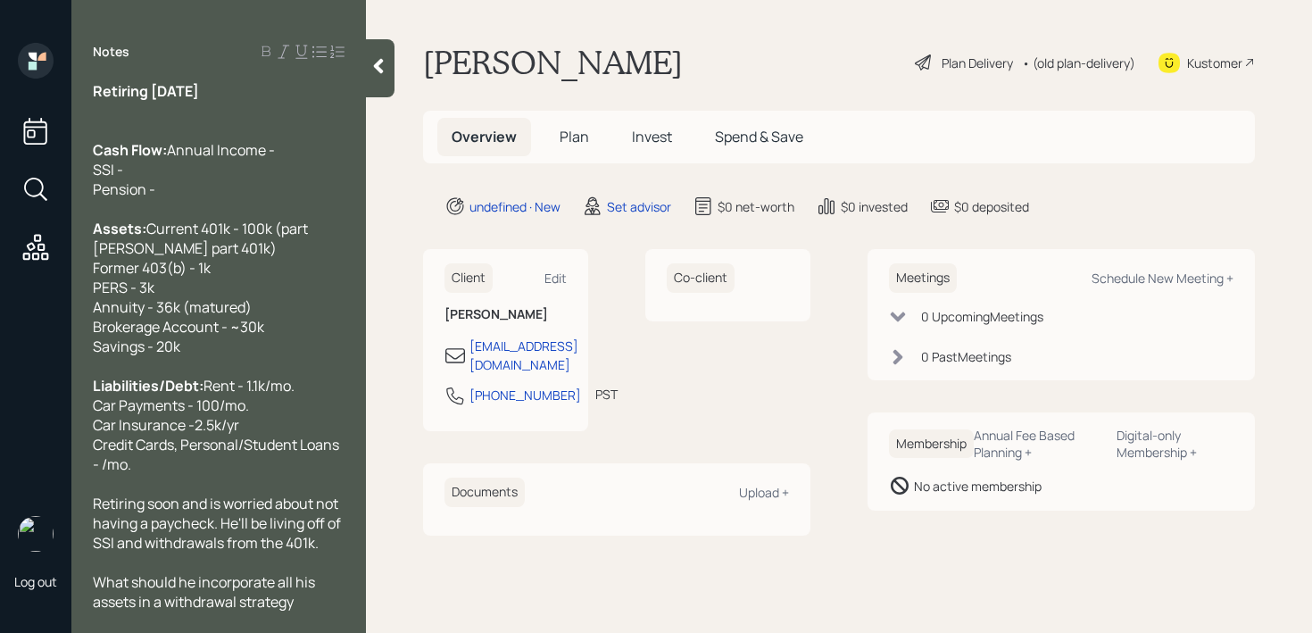
scroll to position [59, 0]
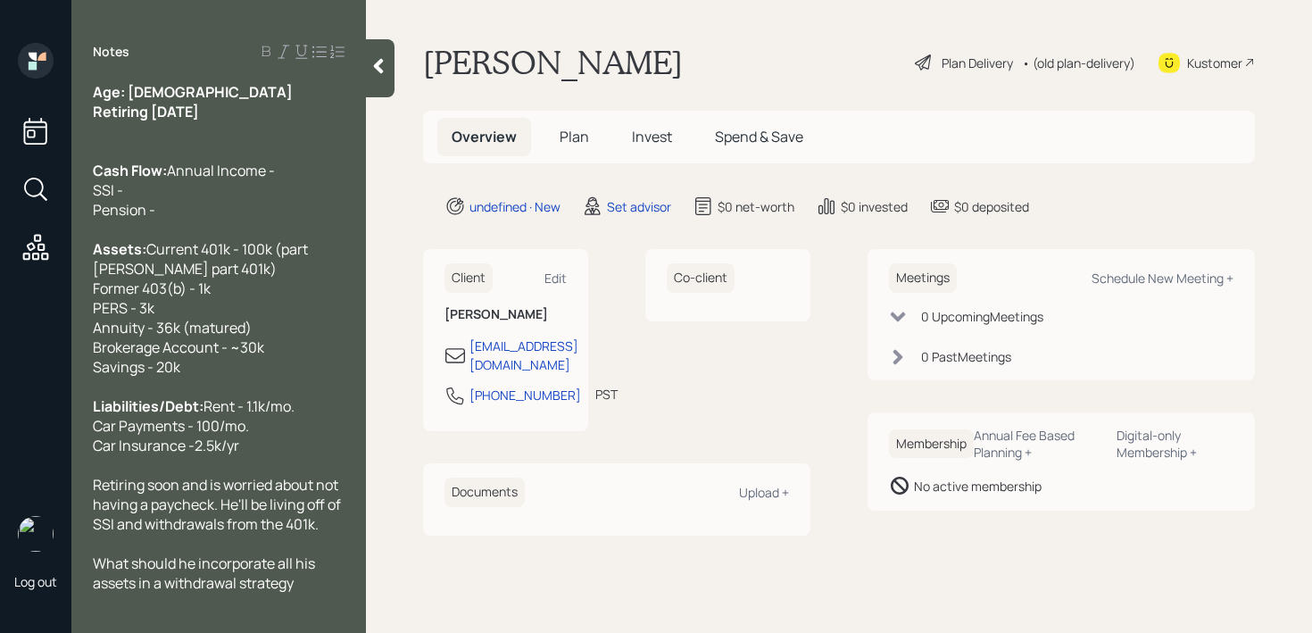
click at [308, 593] on div "What should he incorporate all his assets in a withdrawal strategy" at bounding box center [219, 573] width 252 height 39
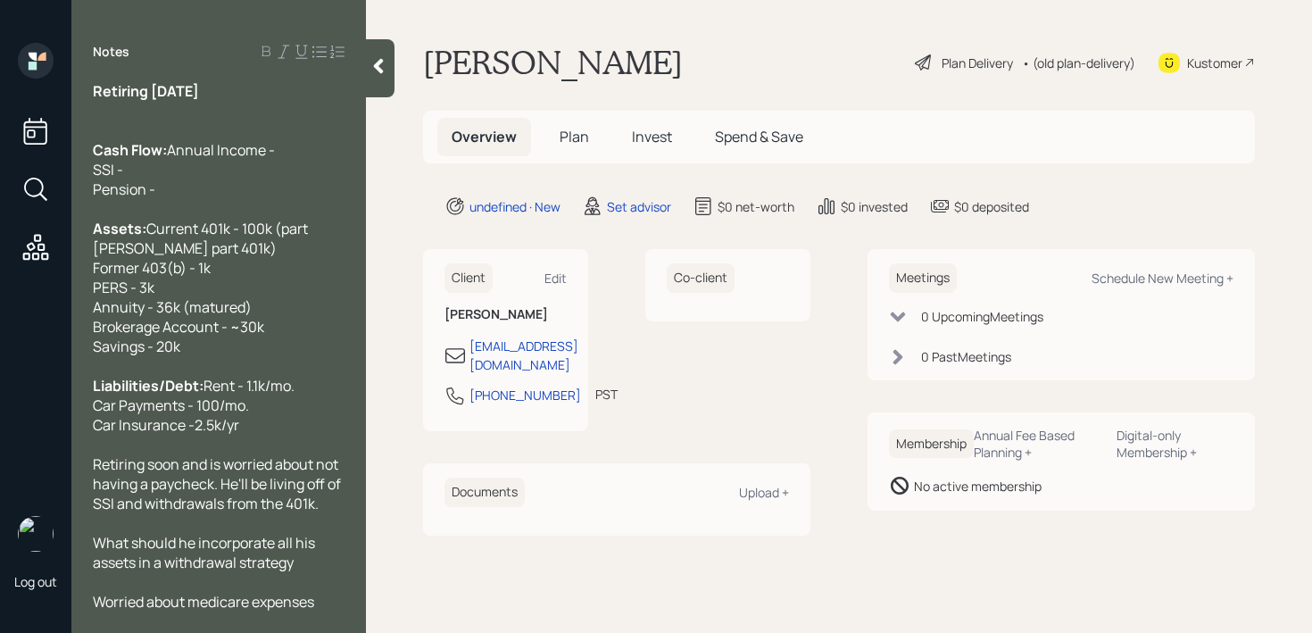
scroll to position [0, 0]
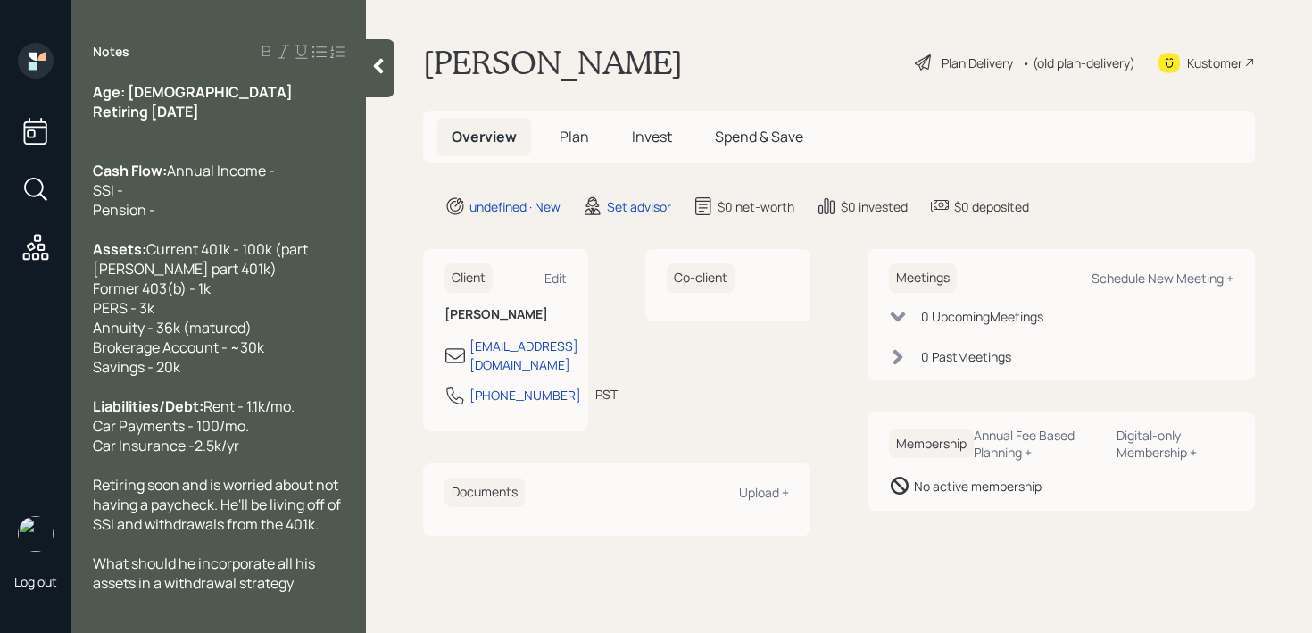
click at [237, 203] on div "Cash Flow: Annual Income - SSI - Pension -" at bounding box center [219, 190] width 252 height 59
drag, startPoint x: 247, startPoint y: 182, endPoint x: 70, endPoint y: 200, distance: 178.6
click at [70, 200] on div "Log out Notes Age: [DEMOGRAPHIC_DATA] Retiring [DATE] Cash Flow: Annual Income …" at bounding box center [656, 316] width 1312 height 633
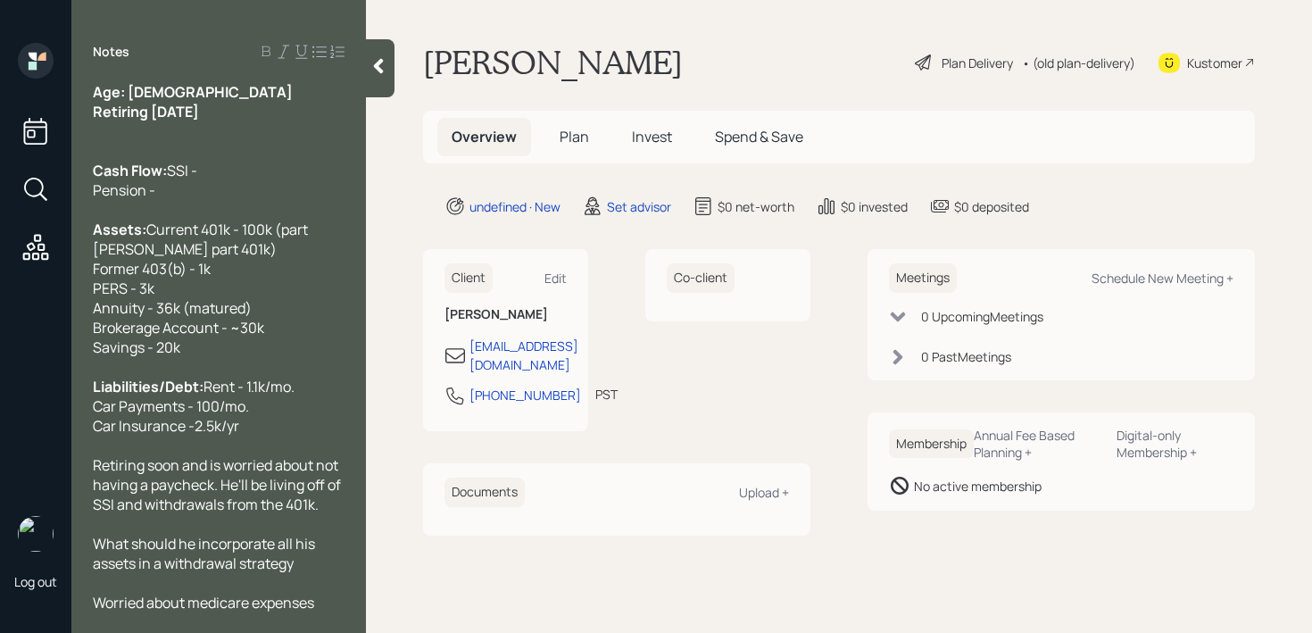
scroll to position [79, 0]
click at [266, 403] on div "Liabilities/Debt: Rent - 1.1k/mo. Car Payments - 100/mo. Car Insurance -2.5k/yr" at bounding box center [219, 405] width 252 height 59
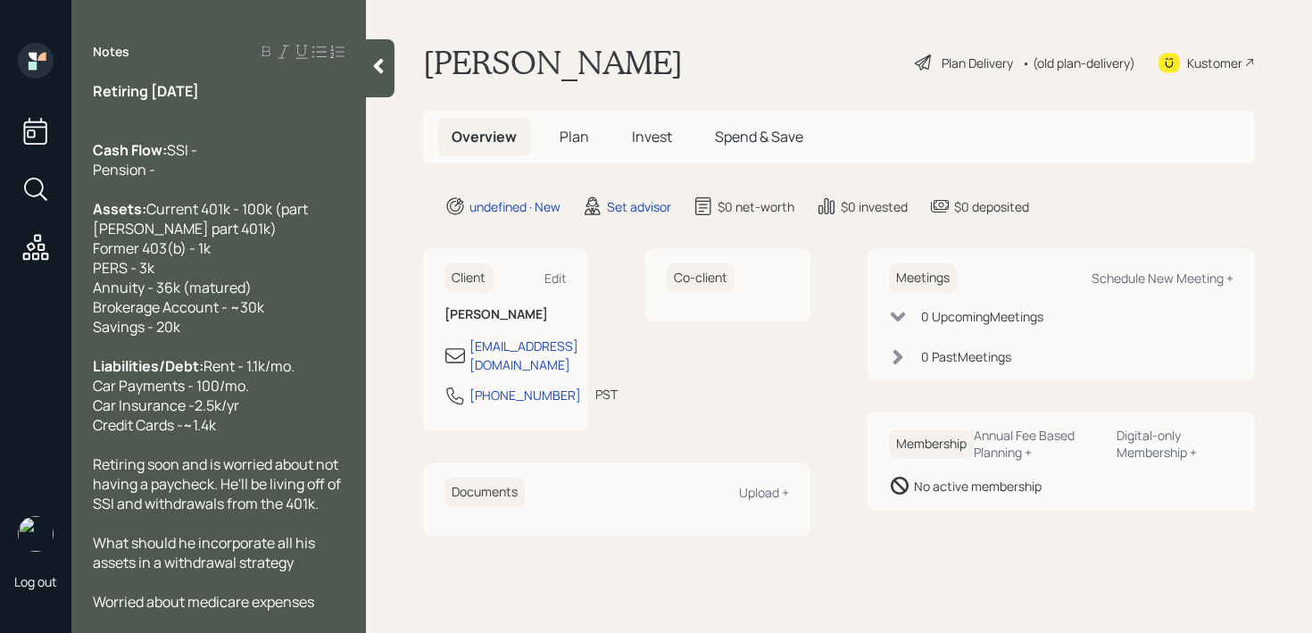
click at [187, 429] on span "Credit Cards -~1.4k" at bounding box center [154, 425] width 123 height 20
click at [373, 75] on div at bounding box center [380, 68] width 29 height 58
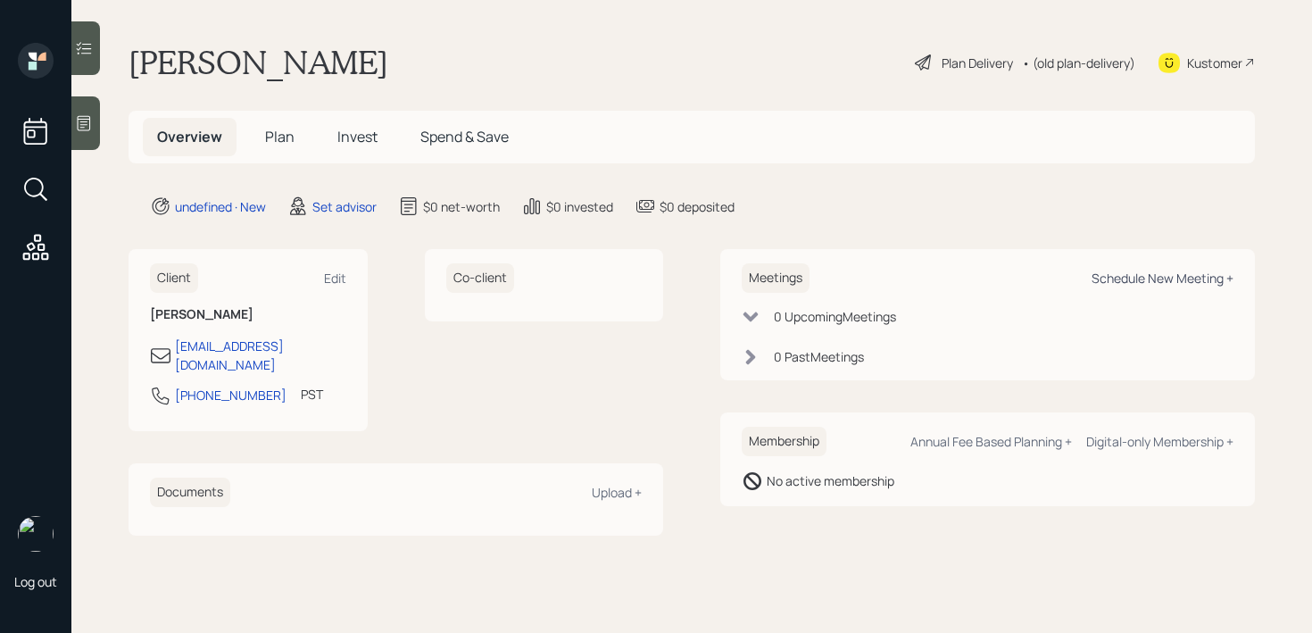
click at [1196, 284] on div "Schedule New Meeting +" at bounding box center [1163, 278] width 142 height 17
select select "round-[PERSON_NAME]"
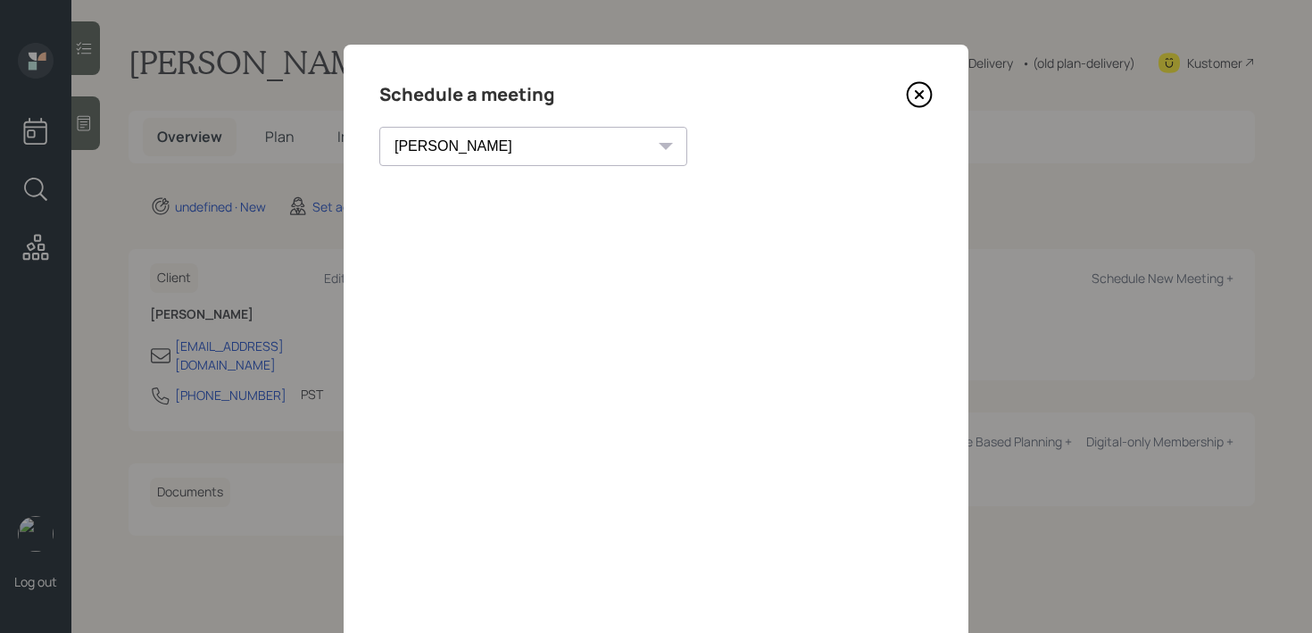
click at [928, 87] on icon at bounding box center [919, 94] width 27 height 27
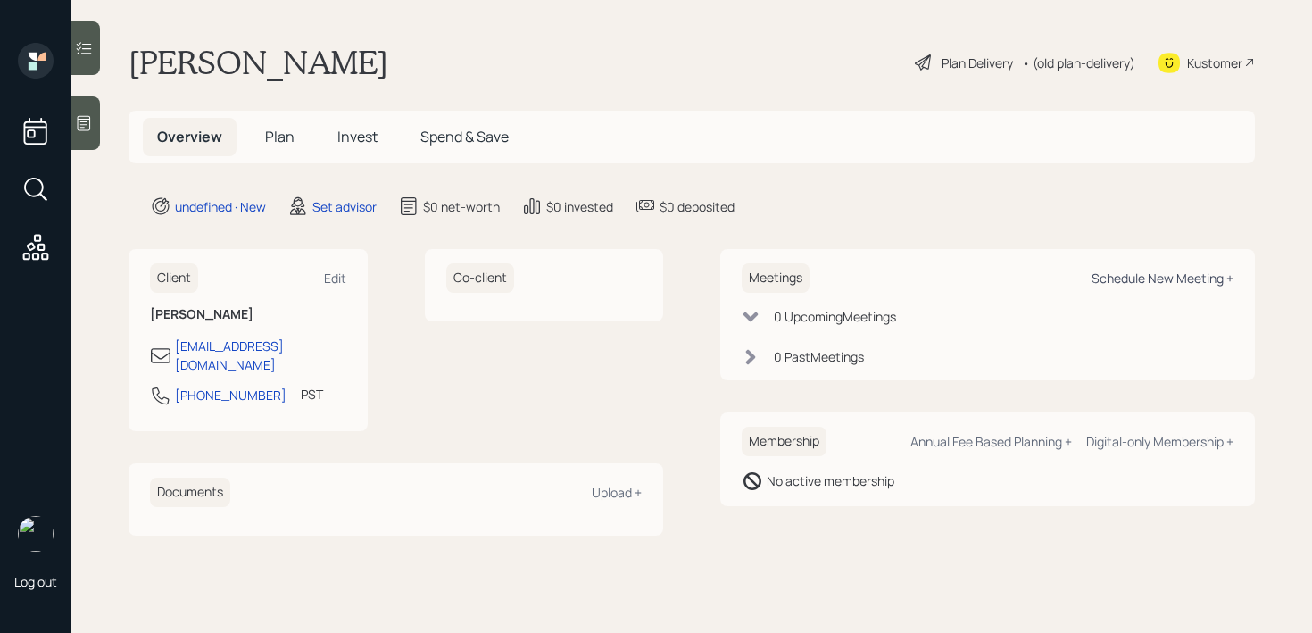
click at [1125, 286] on div "Schedule New Meeting +" at bounding box center [1163, 278] width 142 height 17
select select "round-[PERSON_NAME]"
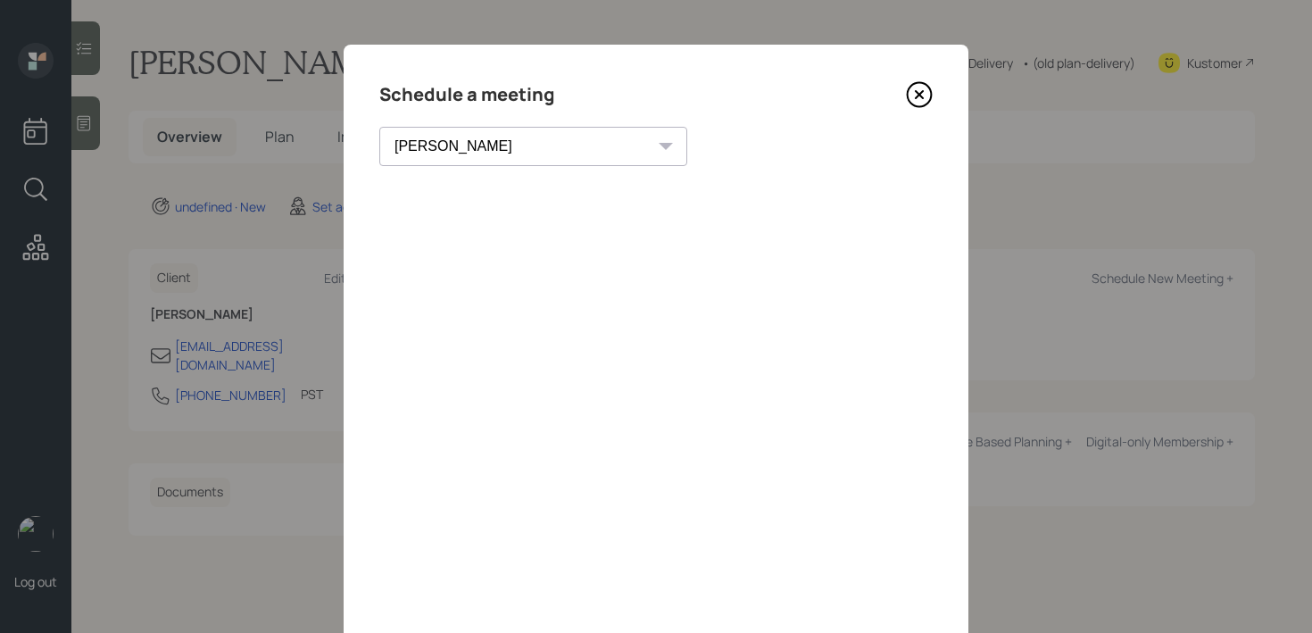
click at [924, 96] on icon at bounding box center [919, 94] width 27 height 27
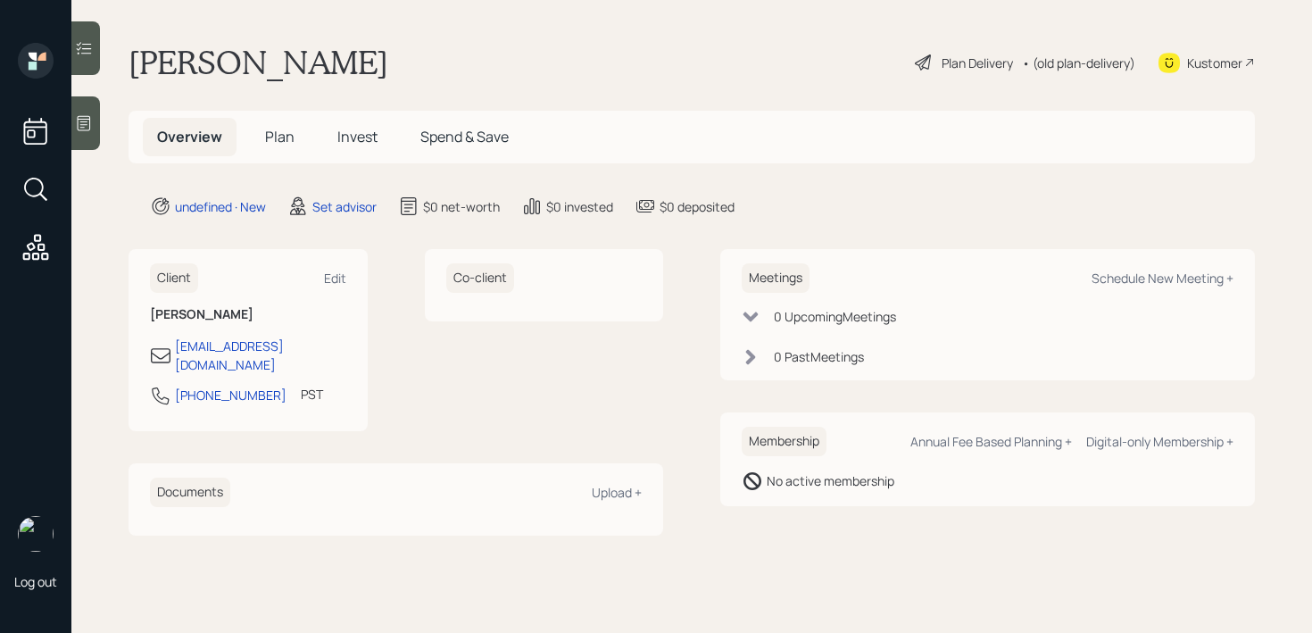
click at [1219, 63] on div "Kustomer" at bounding box center [1214, 63] width 55 height 19
click at [79, 133] on div at bounding box center [85, 123] width 29 height 54
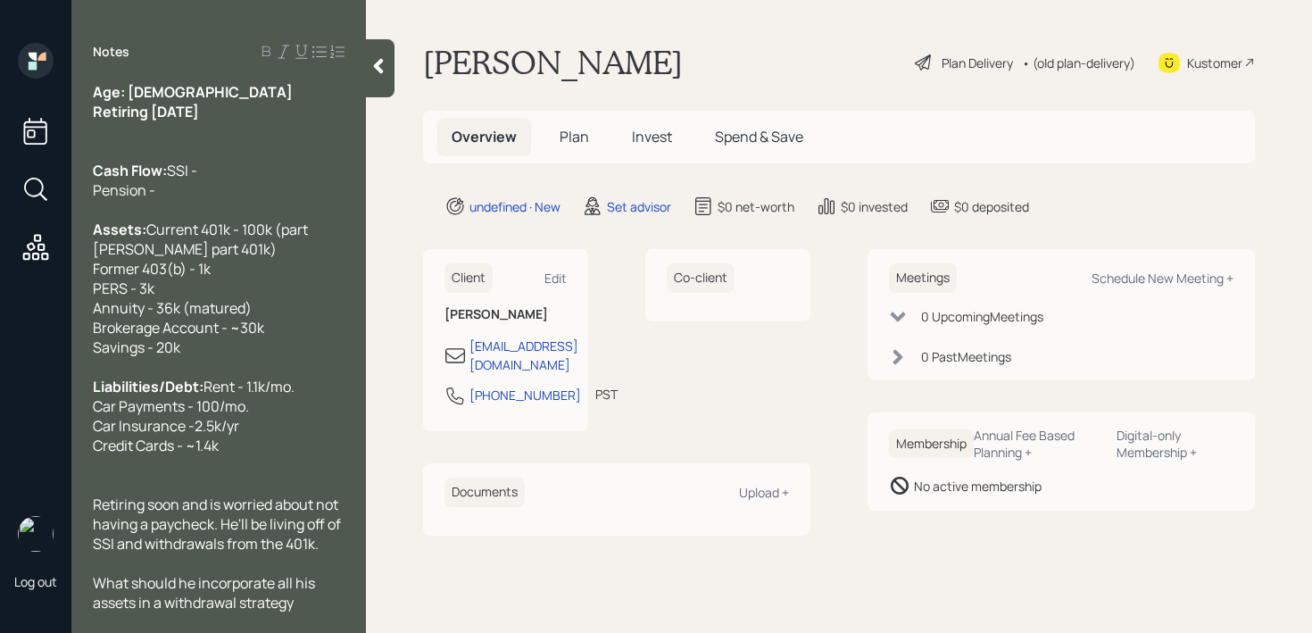
scroll to position [98, 0]
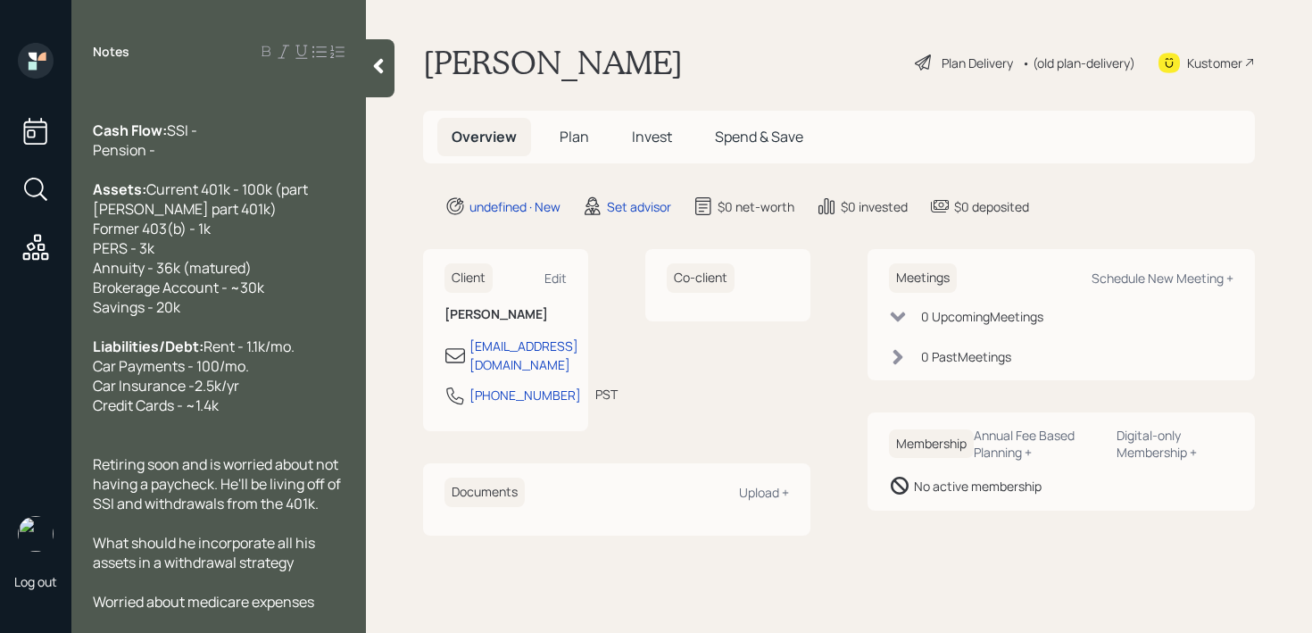
click at [253, 439] on div at bounding box center [219, 445] width 252 height 20
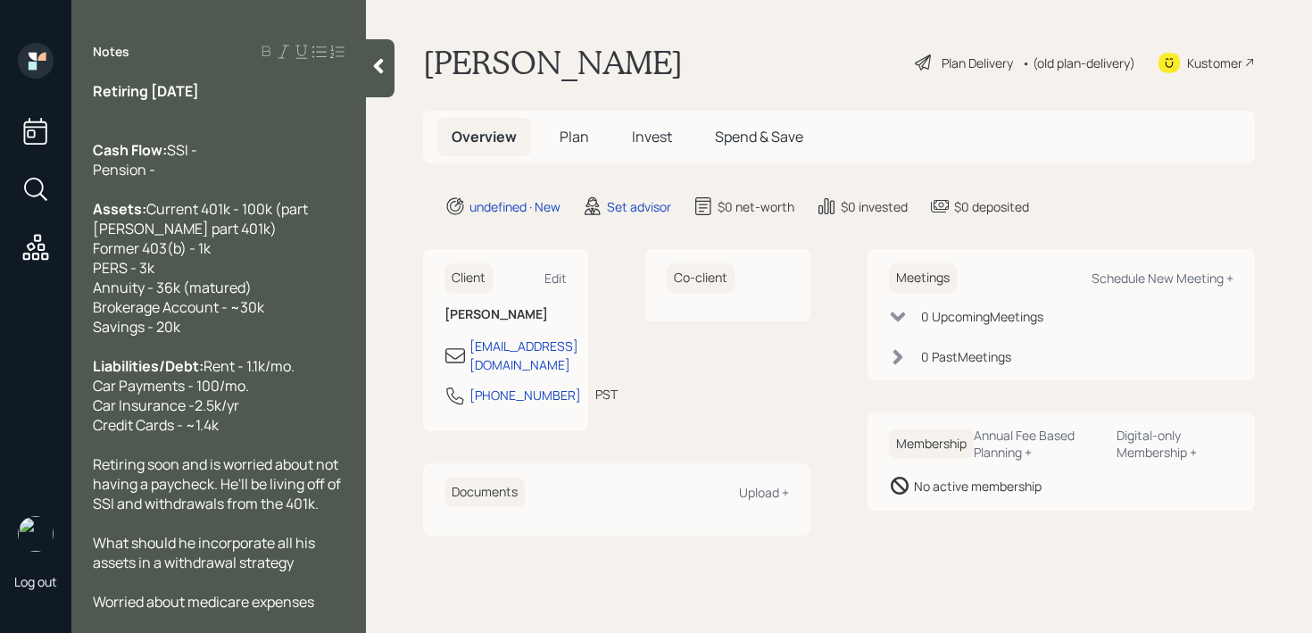
scroll to position [0, 0]
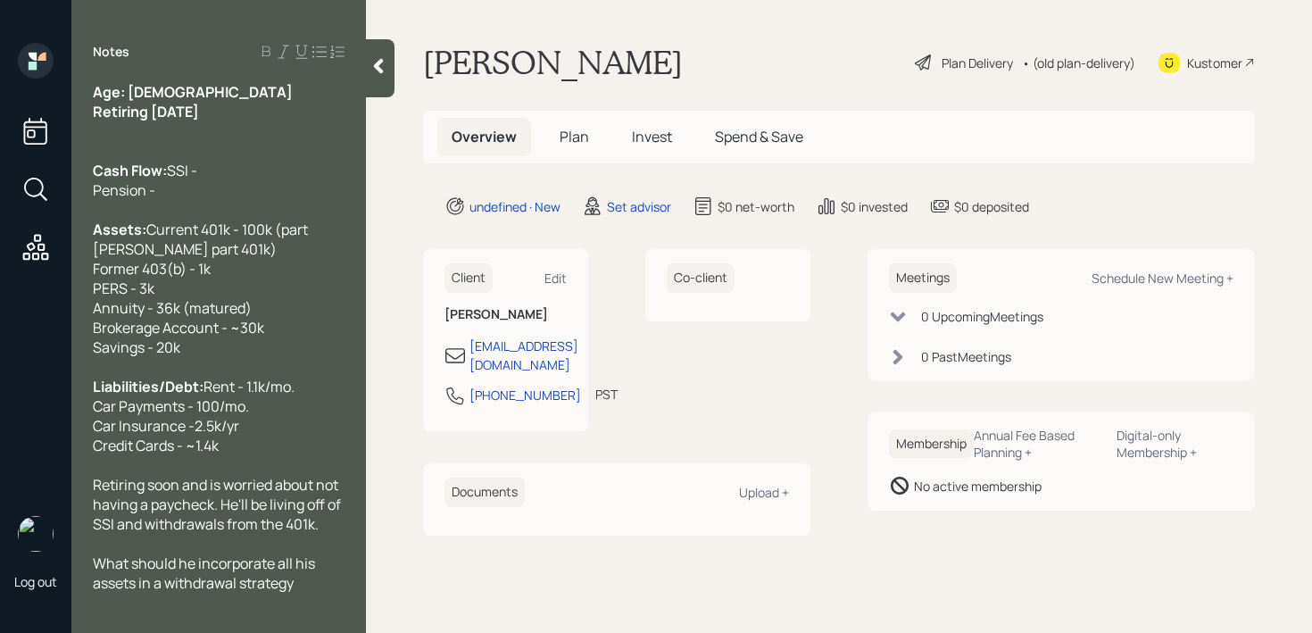
click at [211, 200] on div "Cash Flow: SSI - Pension -" at bounding box center [219, 180] width 252 height 39
click at [211, 196] on div "Cash Flow: SSI - Pension -" at bounding box center [219, 180] width 252 height 39
drag, startPoint x: 152, startPoint y: 213, endPoint x: 0, endPoint y: 205, distance: 152.0
click at [0, 205] on div "Log out Notes Age: [DEMOGRAPHIC_DATA] Retiring [DATE] Cash Flow: SSI - forgot t…" at bounding box center [656, 316] width 1312 height 633
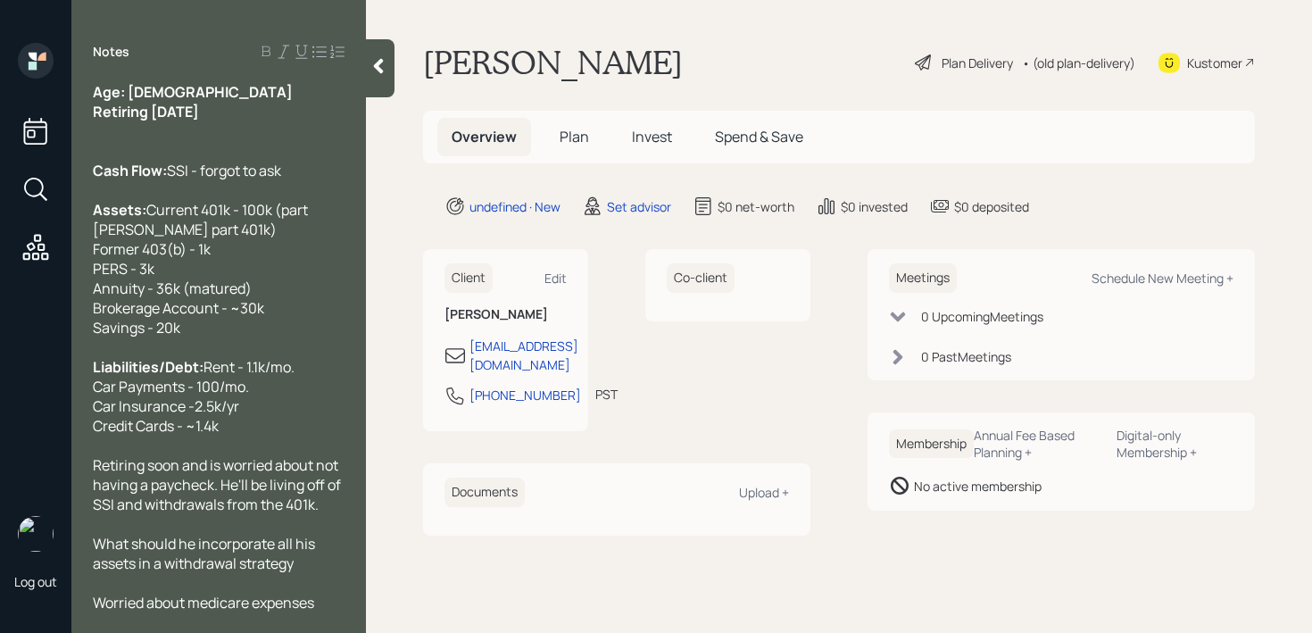
click at [275, 175] on div "Cash Flow: SSI - forgot to ask" at bounding box center [219, 171] width 252 height 20
click at [275, 180] on div "Cash Flow: SSI - forgot to ask" at bounding box center [219, 171] width 252 height 20
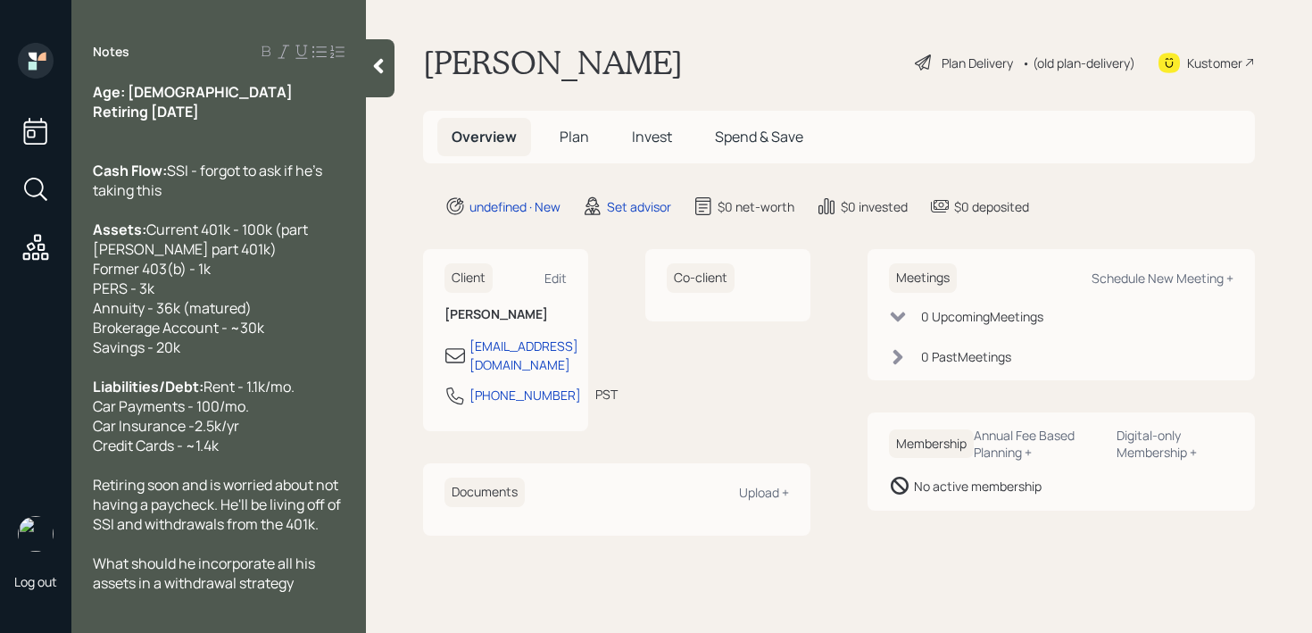
click at [215, 146] on div at bounding box center [219, 151] width 252 height 20
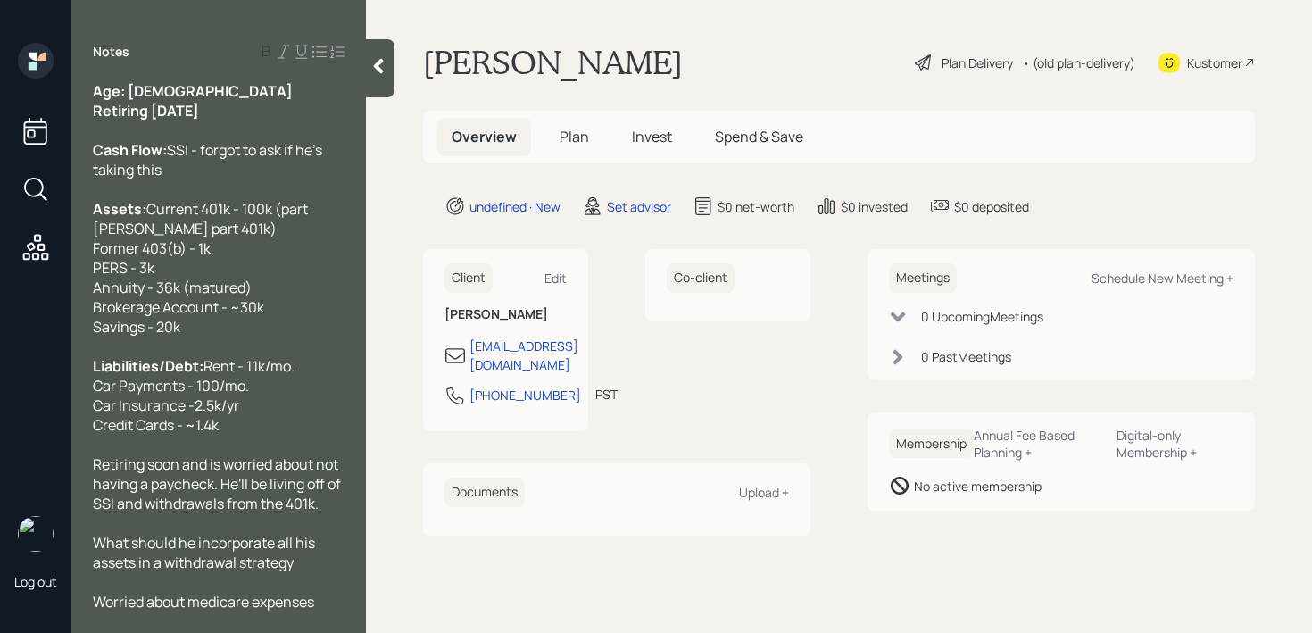
scroll to position [39, 0]
click at [331, 509] on div "Retiring soon and is worried about not having a paycheck. He'll be living off o…" at bounding box center [219, 483] width 252 height 59
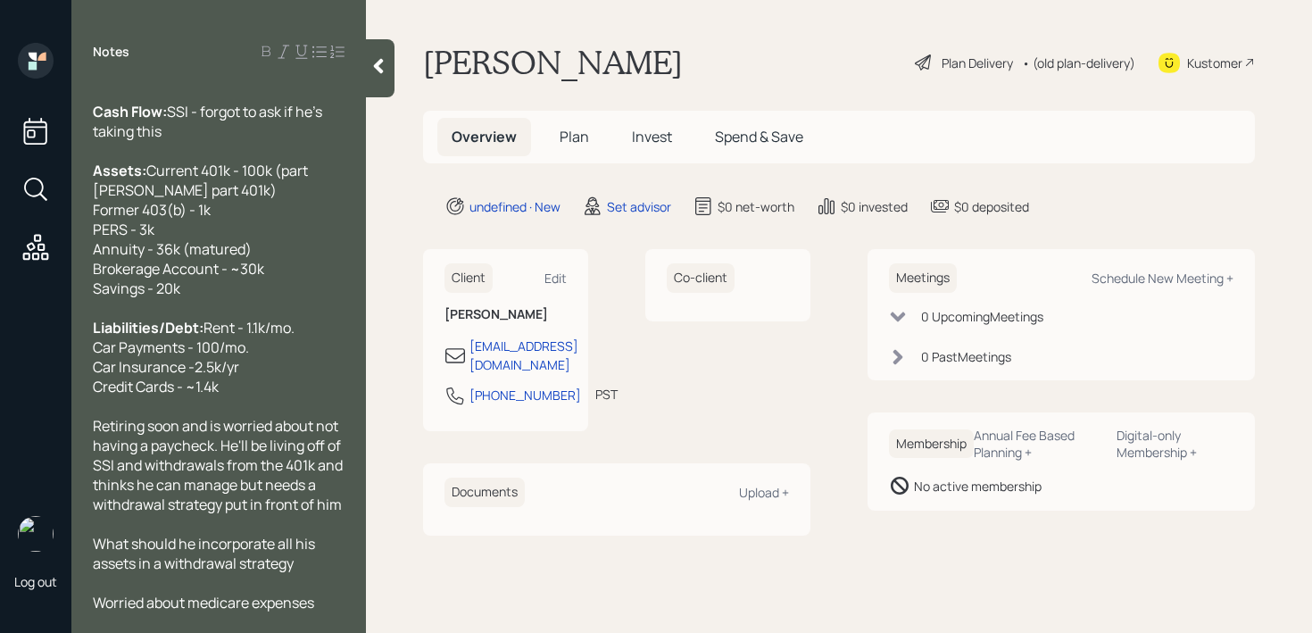
scroll to position [79, 0]
click at [308, 567] on div "What should he incorporate all his assets in a withdrawal strategy" at bounding box center [219, 552] width 252 height 39
drag, startPoint x: 308, startPoint y: 567, endPoint x: 121, endPoint y: 546, distance: 187.7
click at [121, 546] on div "What should he incorporate all his assets in a withdrawal strategy" at bounding box center [219, 552] width 252 height 39
click at [121, 546] on span "What should he incorporate all his assets in a withdrawal strategy" at bounding box center [205, 552] width 225 height 39
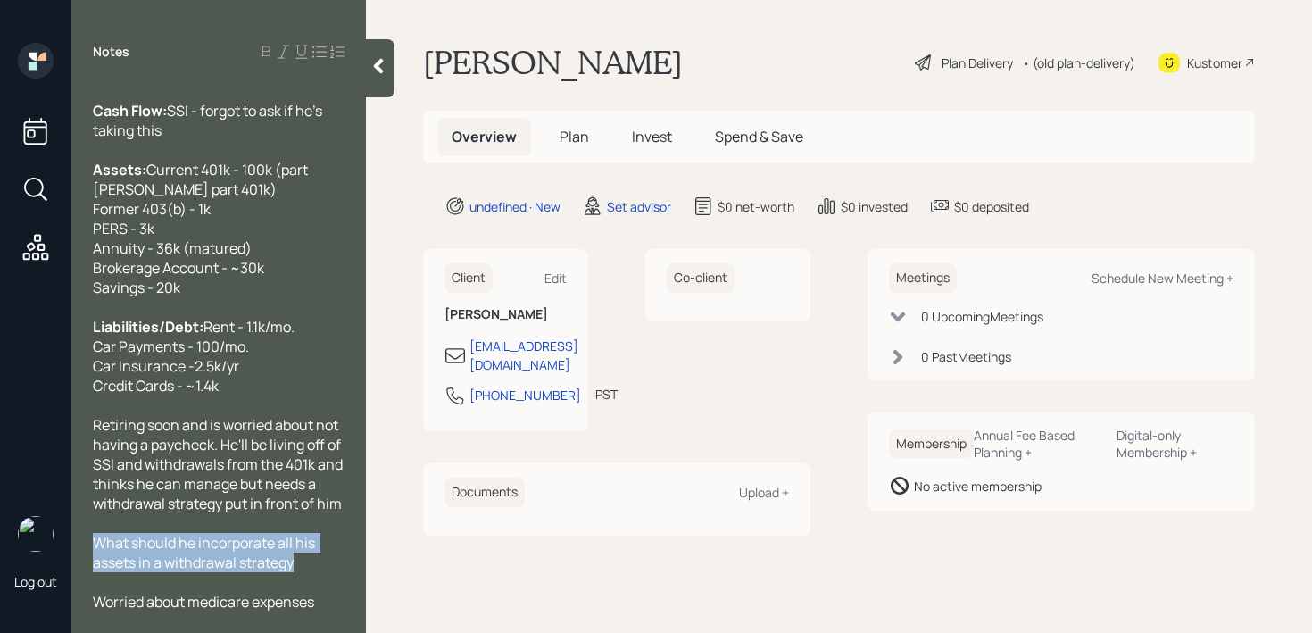
drag, startPoint x: 328, startPoint y: 565, endPoint x: 84, endPoint y: 550, distance: 244.2
click at [84, 550] on div "Age: [DEMOGRAPHIC_DATA] Retiring [DATE] Cash Flow: SSI - forgot to ask if he's …" at bounding box center [218, 346] width 295 height 529
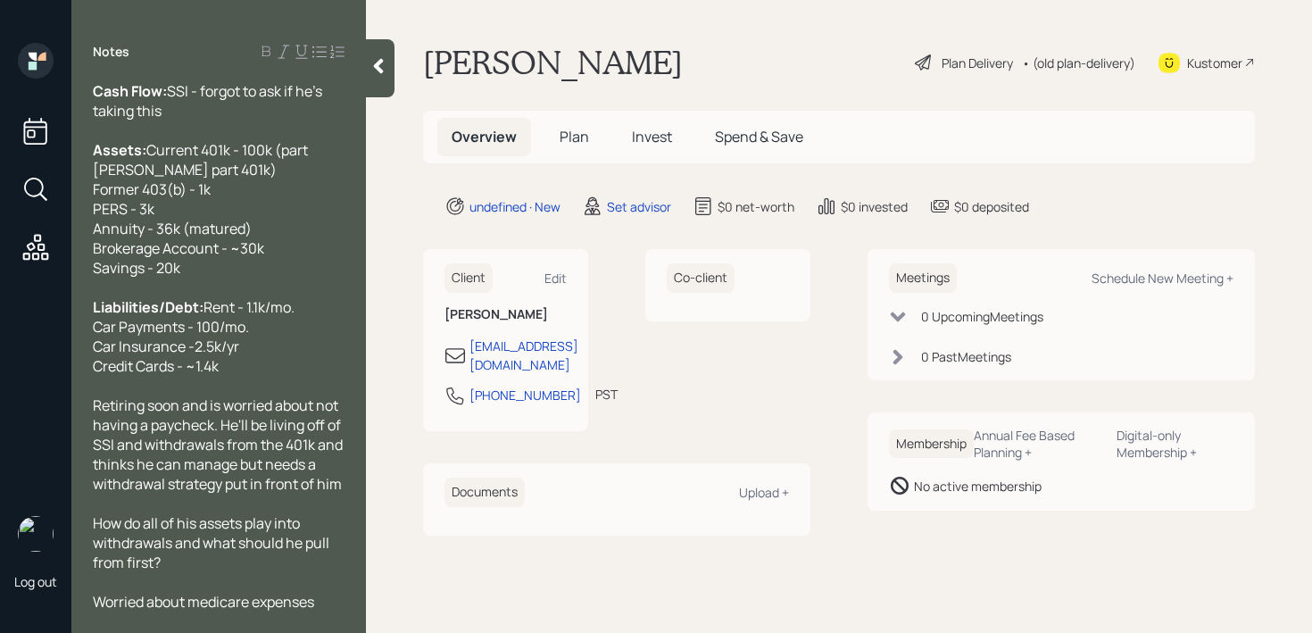
click at [237, 376] on div "Liabilities/Debt: Rent - 1.1k/mo. Car Payments - 100/mo. Car Insurance -2.5k/yr…" at bounding box center [219, 336] width 252 height 79
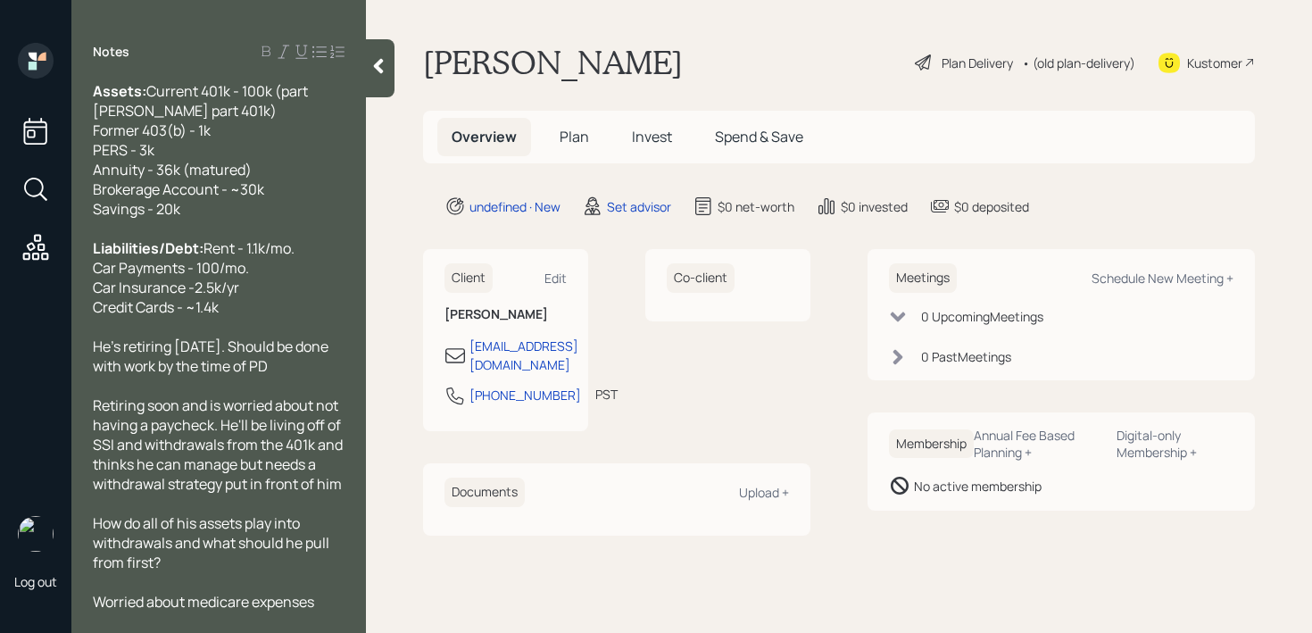
scroll to position [157, 0]
click at [223, 572] on div at bounding box center [219, 582] width 252 height 20
click at [225, 564] on div "How do all of his assets play into withdrawals and what should he pull from fir…" at bounding box center [219, 542] width 252 height 59
click at [300, 602] on span "Worried about medicare expenses" at bounding box center [203, 602] width 221 height 20
click at [319, 602] on div "Worried about medicare expenses" at bounding box center [219, 602] width 252 height 20
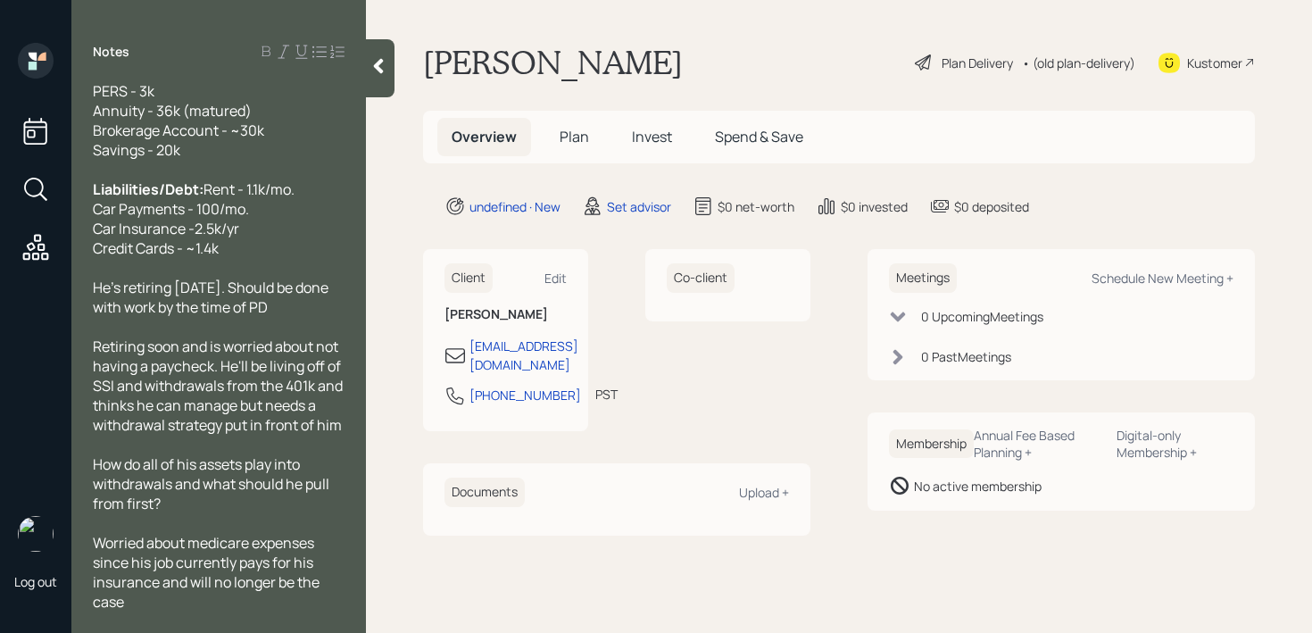
scroll to position [216, 0]
click at [386, 81] on div at bounding box center [380, 68] width 29 height 58
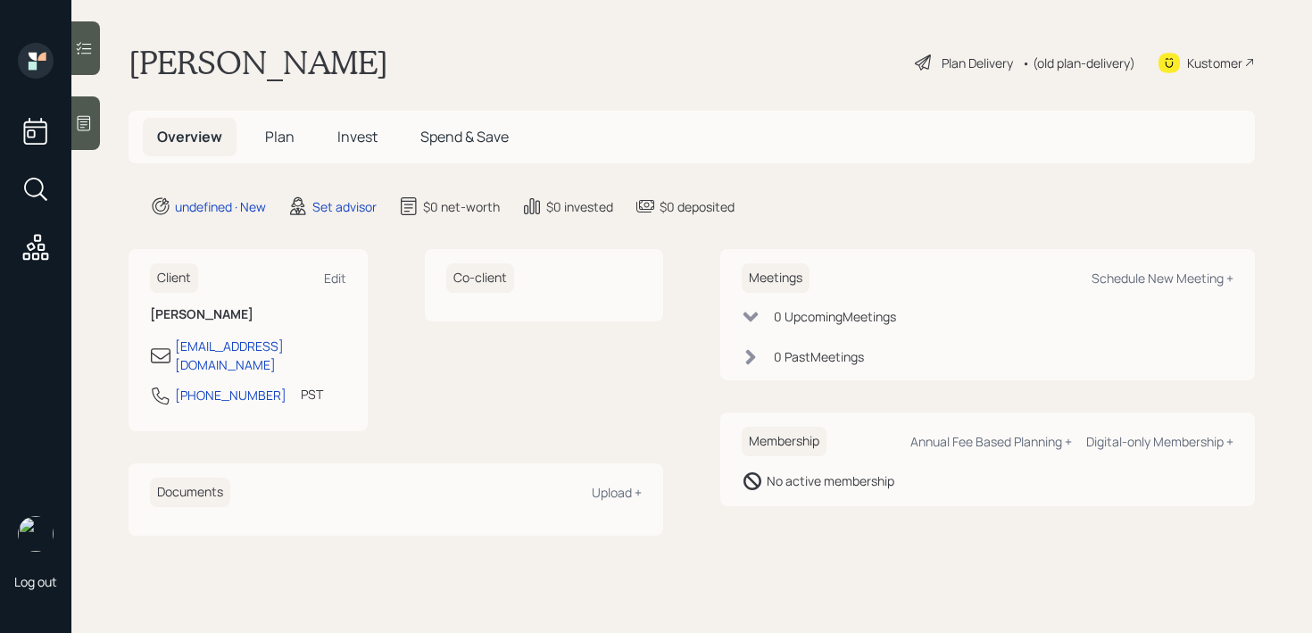
click at [699, 87] on main "[PERSON_NAME] Plan Delivery • (old plan-delivery) Kustomer Overview Plan Invest…" at bounding box center [691, 316] width 1241 height 633
